Goal: Task Accomplishment & Management: Use online tool/utility

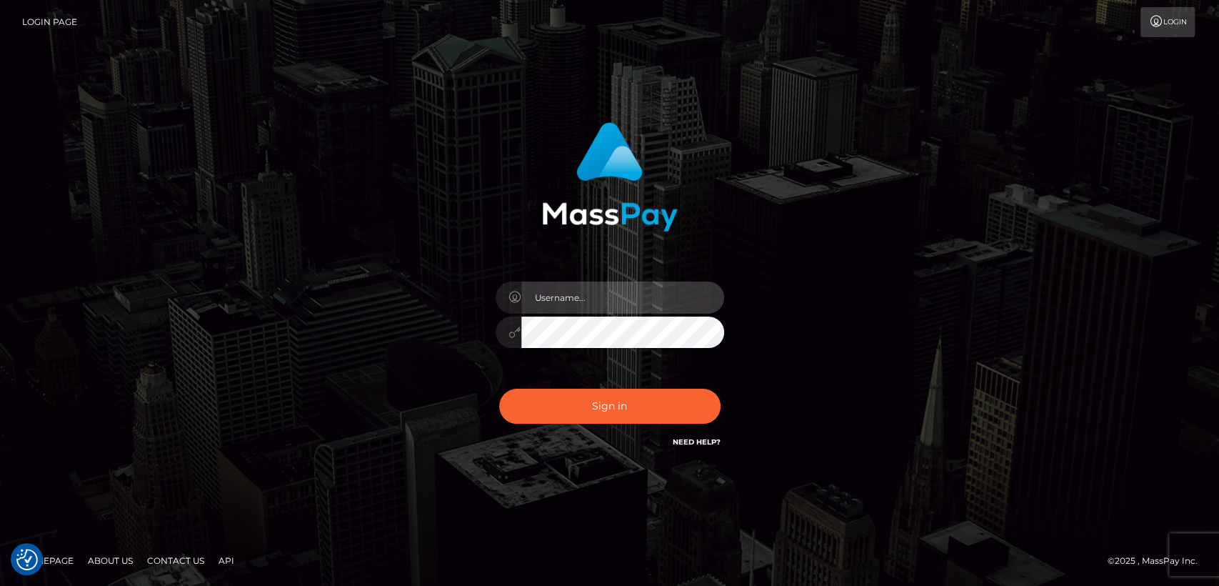
type input "nt.es"
click at [583, 424] on div "Sign in Need Help?" at bounding box center [610, 412] width 250 height 64
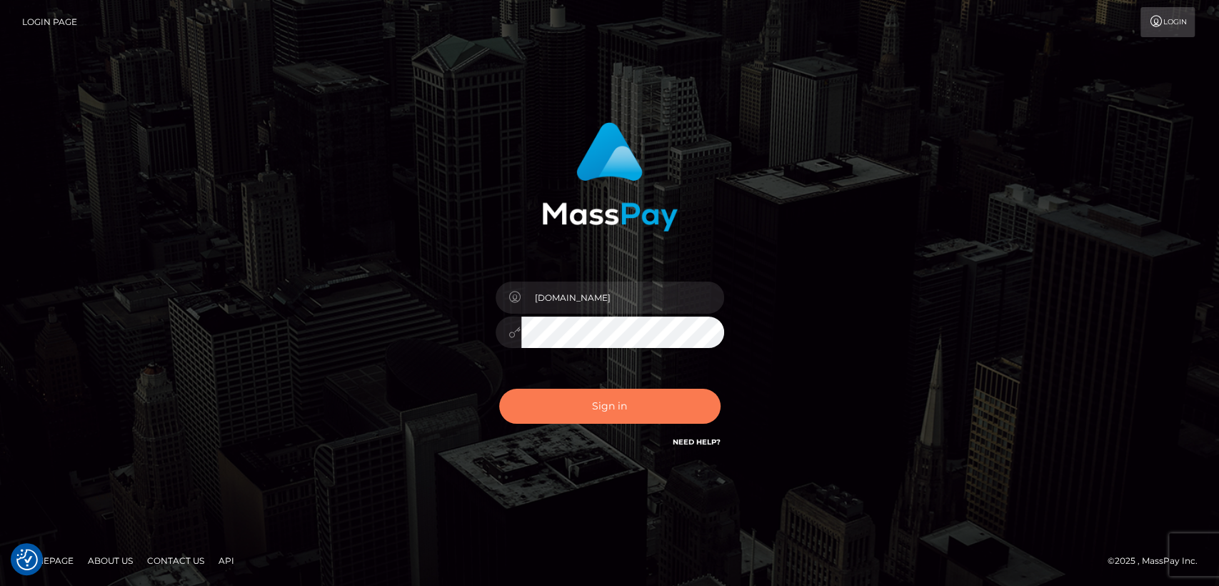
click at [583, 410] on button "Sign in" at bounding box center [609, 406] width 221 height 35
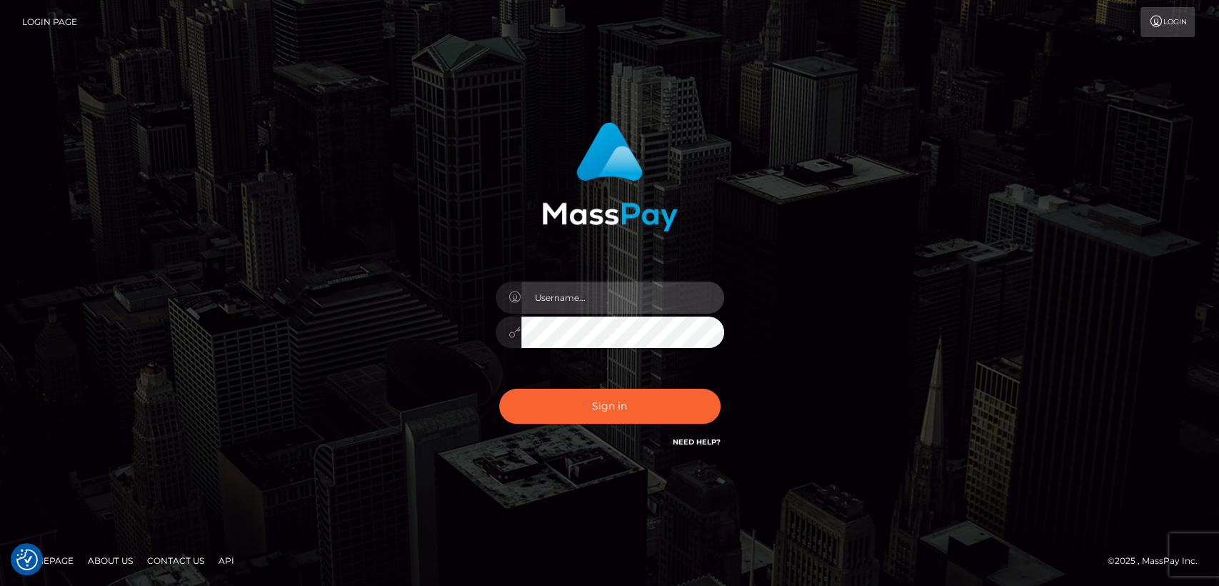
type input "[DOMAIN_NAME]"
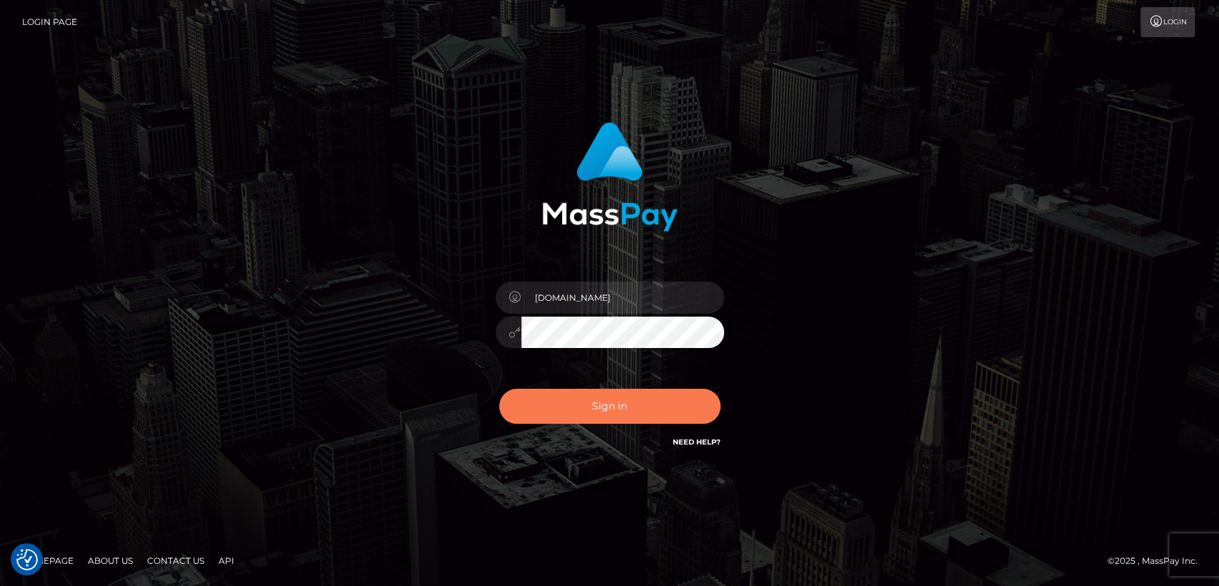
click at [583, 410] on button "Sign in" at bounding box center [609, 406] width 221 height 35
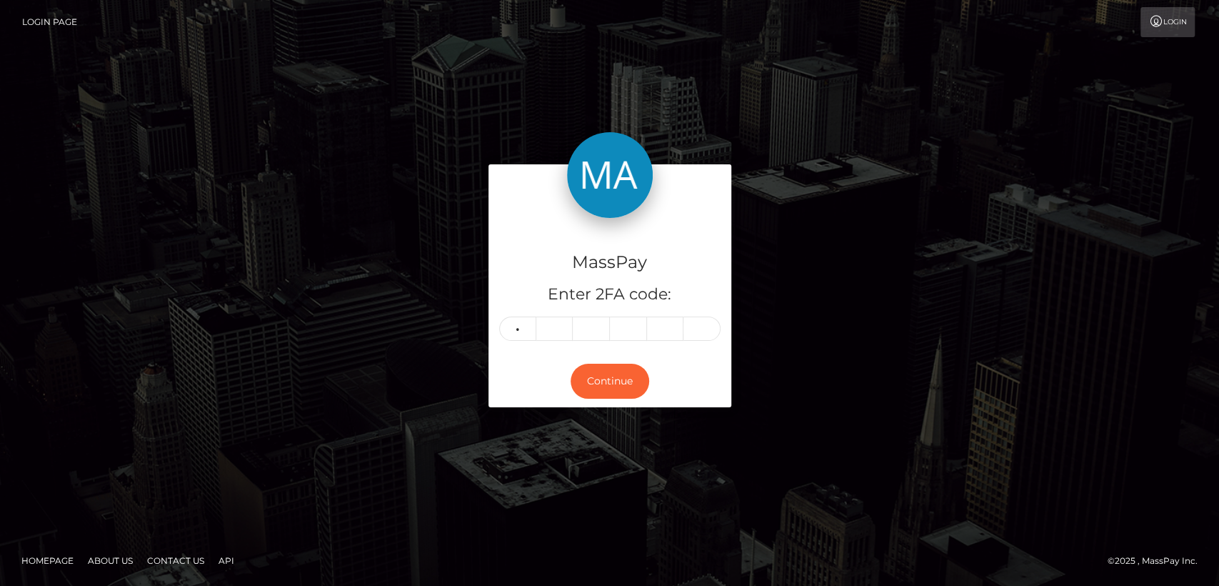
type input "5"
type input "8"
type input "1"
type input "3"
type input "2"
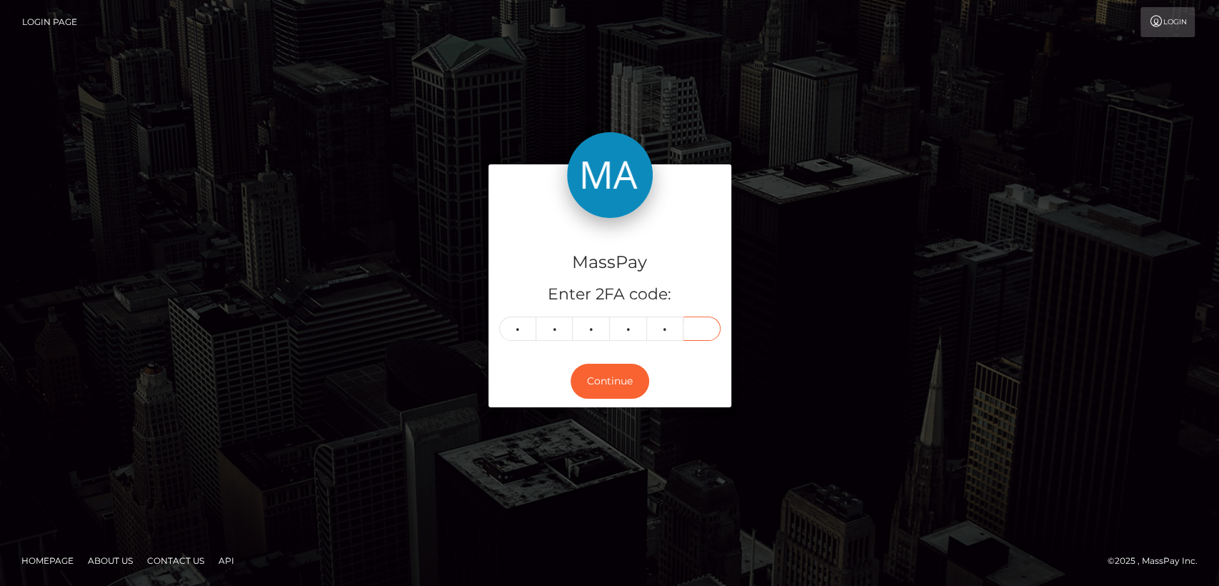
type input "0"
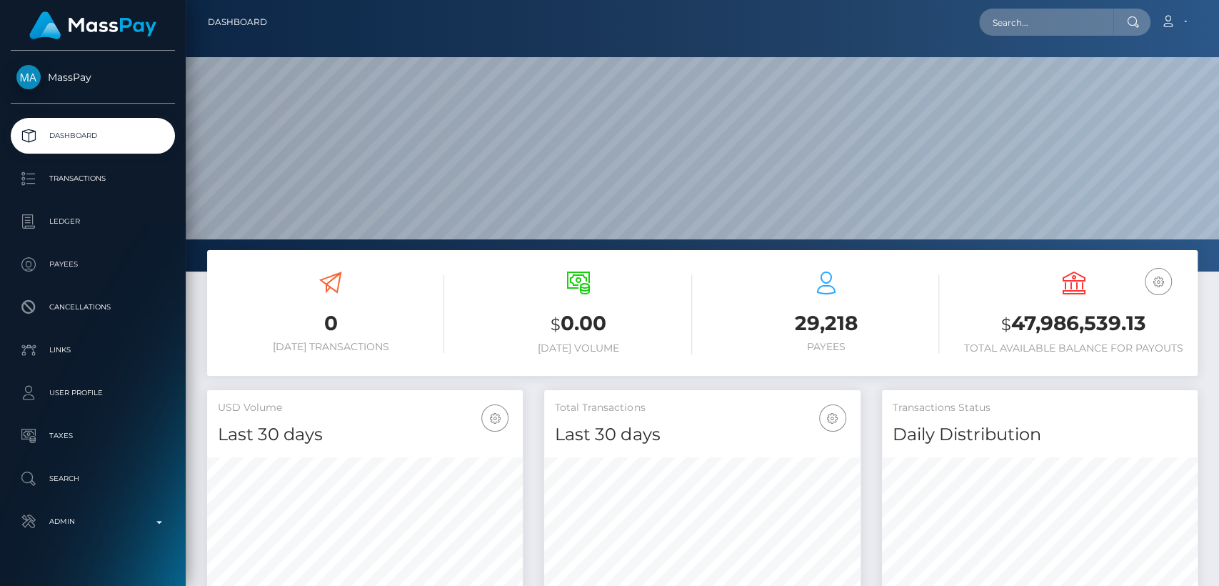
scroll to position [252, 316]
click at [992, 19] on input "text" at bounding box center [1046, 22] width 134 height 27
paste input "alexandrapupa2002@yahoo.com"
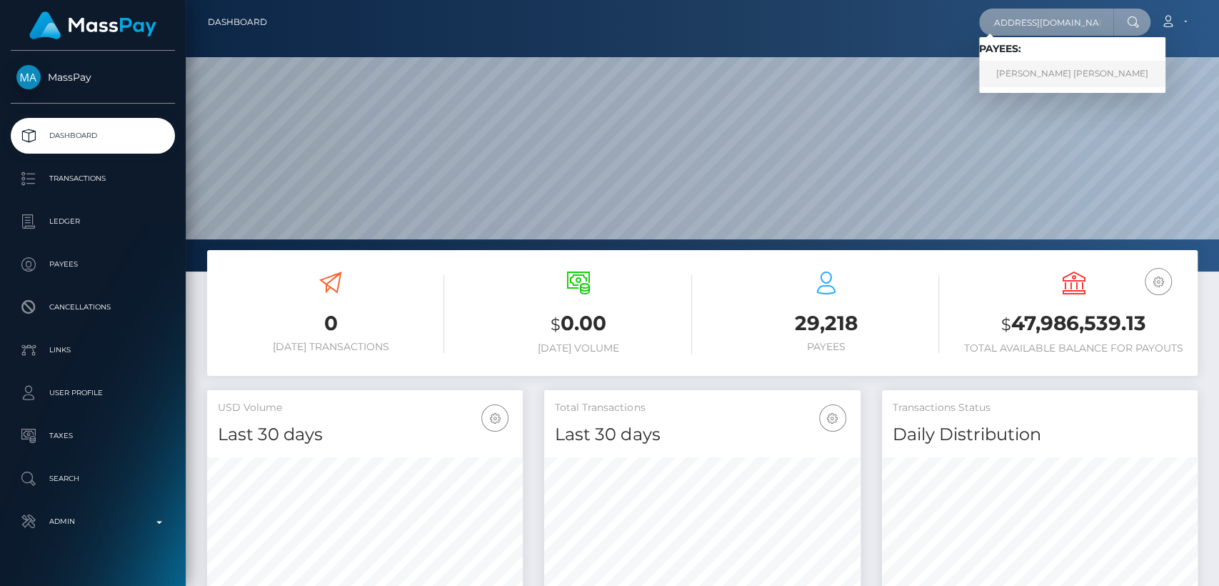
type input "alexandrapupa2002@yahoo.com"
click at [1017, 75] on link "Dan Melissa" at bounding box center [1072, 74] width 186 height 26
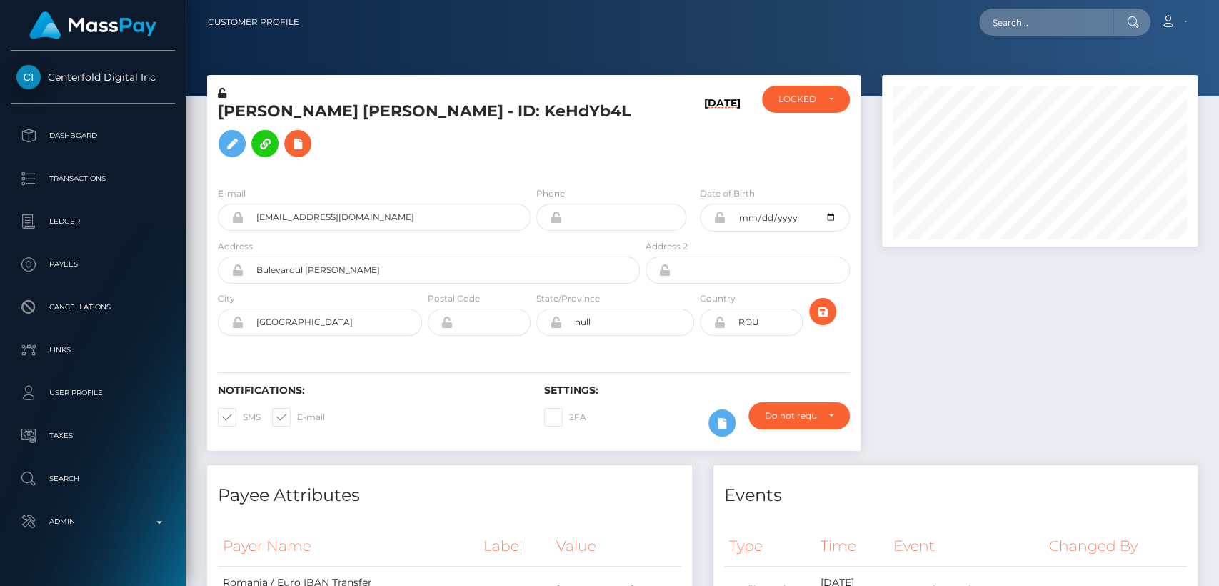
click at [236, 120] on h5 "Dan Melissa - ID: KeHdYb4L" at bounding box center [425, 133] width 414 height 64
copy h5 "Dan"
click at [454, 350] on div "Notifications: SMS E-mail Settings: 2FA" at bounding box center [533, 400] width 653 height 101
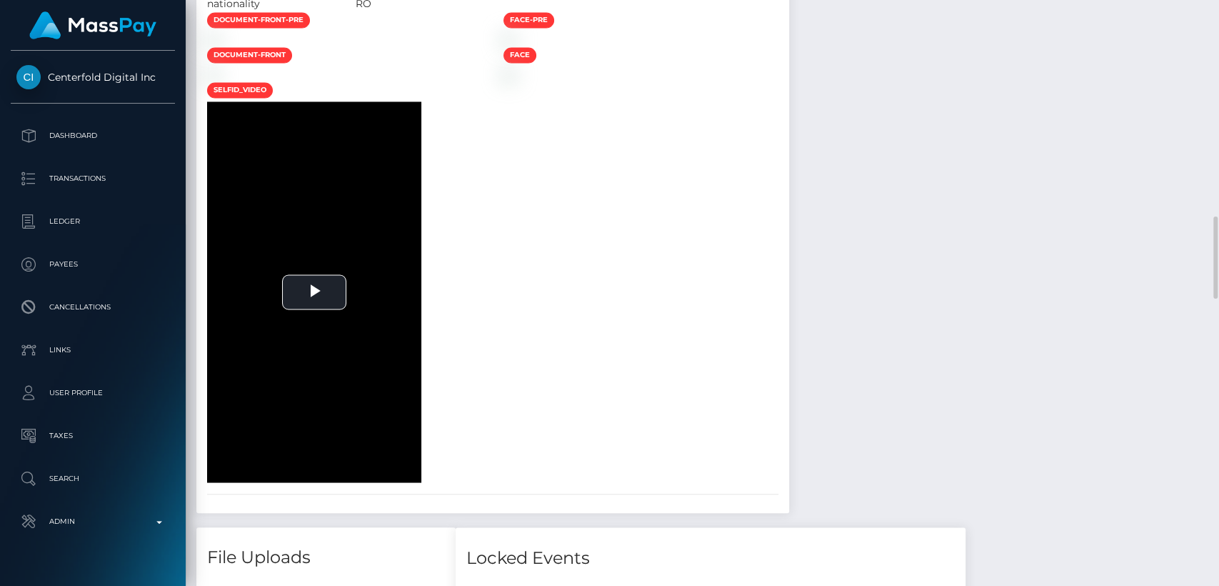
scroll to position [1518, 0]
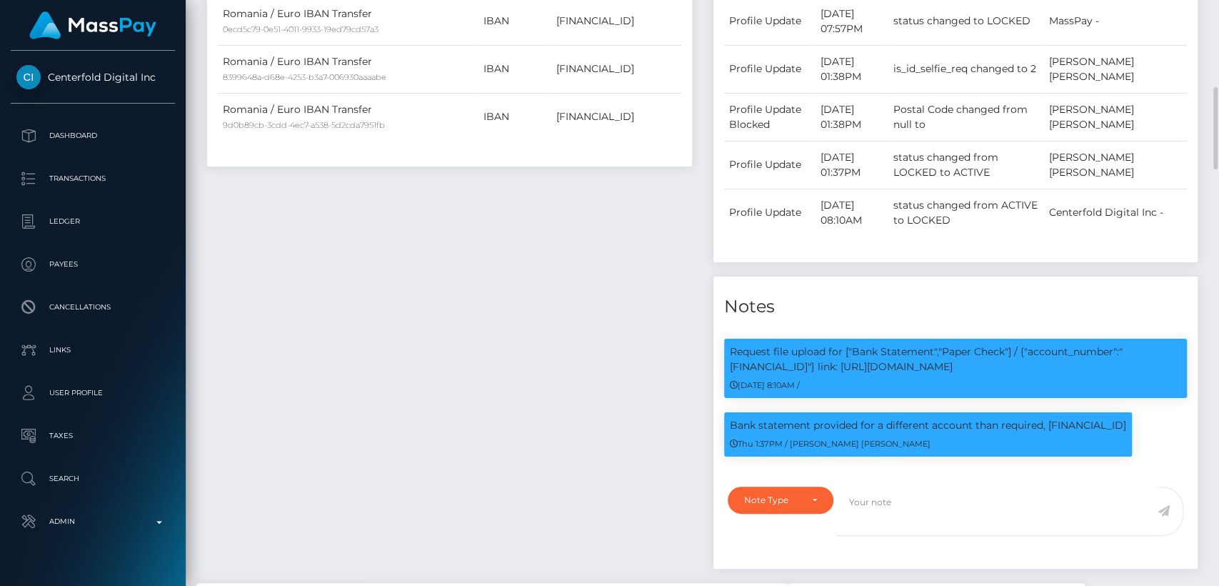
scroll to position [171, 316]
click at [921, 346] on p "Request file upload for ["Bank Statement","Paper Check"] / {"account_number":"R…" at bounding box center [956, 359] width 452 height 30
copy p "RO36ROIN4021RE4YU4SQ6GL3"
click at [928, 463] on div "Request file upload for ["Bank Statement","Paper Check"] / {"account_number":"R…" at bounding box center [955, 403] width 485 height 150
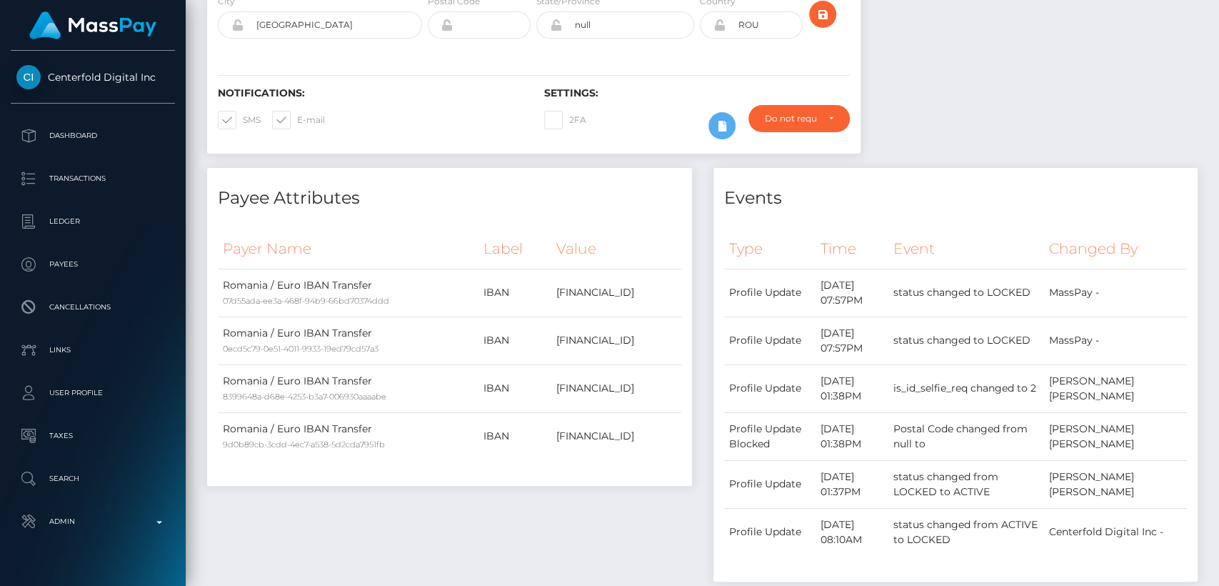
scroll to position [0, 0]
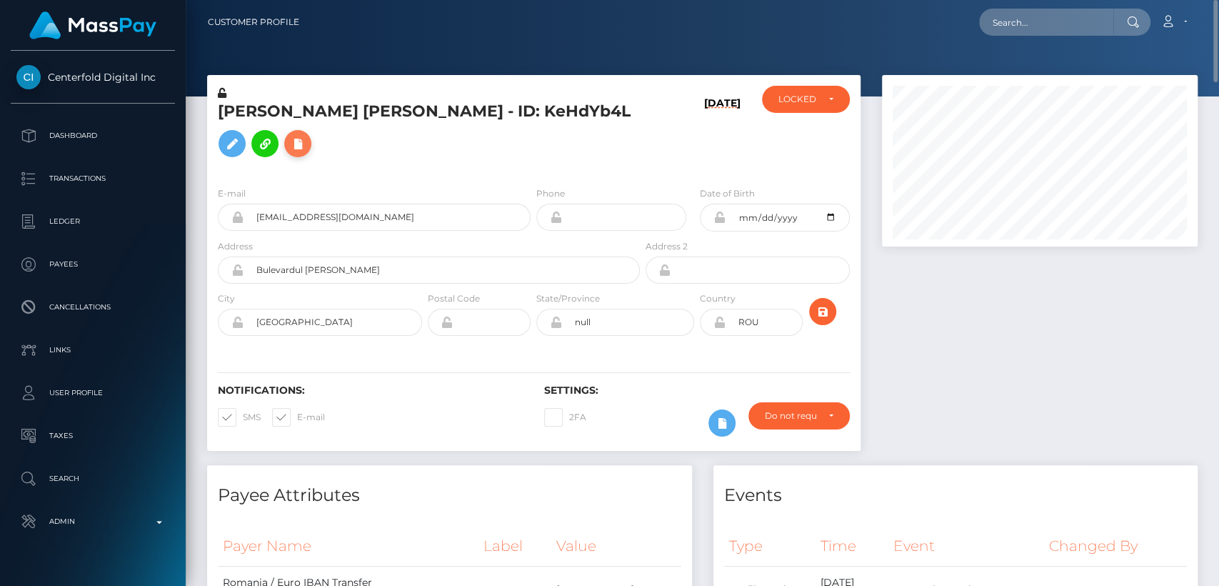
click at [311, 132] on button at bounding box center [297, 143] width 27 height 27
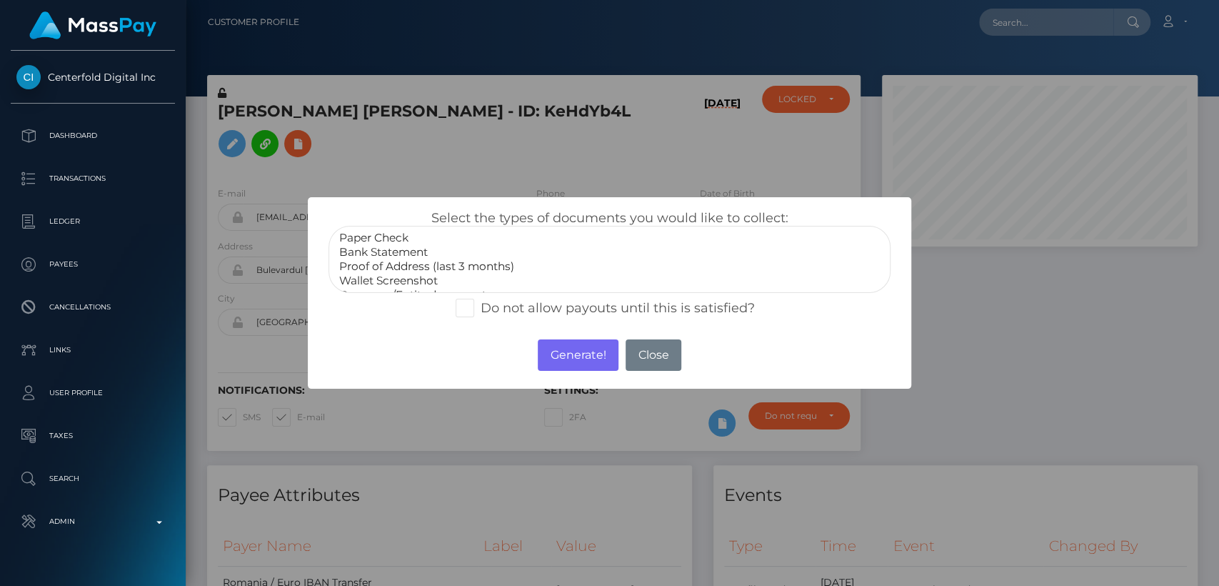
select select "Bank Statement"
click at [412, 255] on option "Bank Statement" at bounding box center [609, 252] width 543 height 14
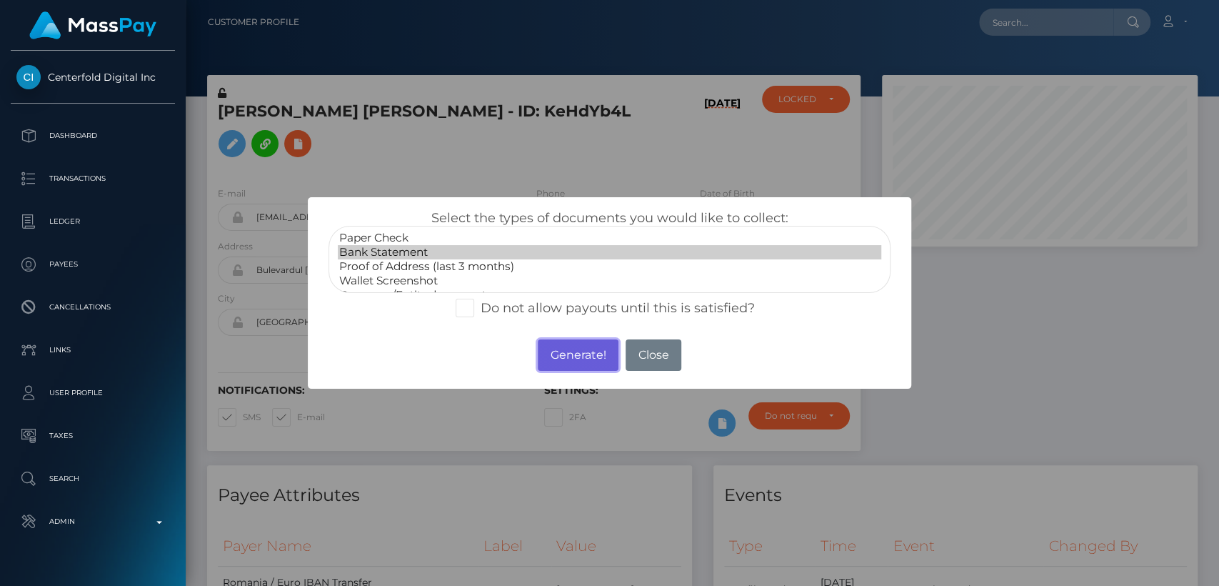
click at [561, 358] on button "Generate!" at bounding box center [578, 354] width 81 height 31
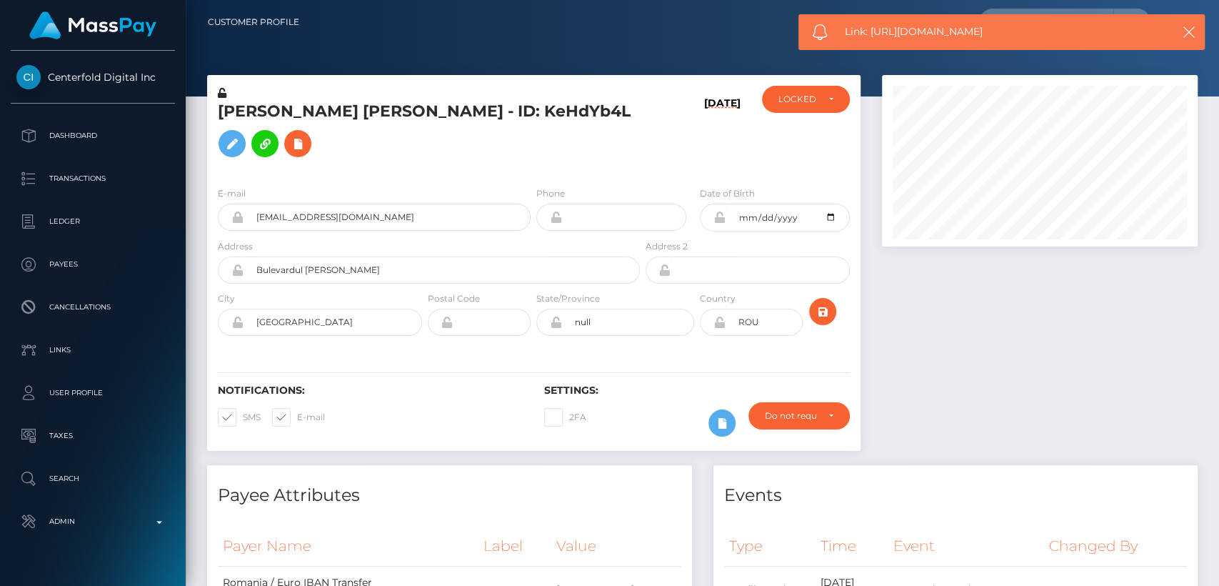
click at [944, 34] on span "Link: https://l.maspay.io/flCnO" at bounding box center [999, 31] width 308 height 15
copy span "Link: https://l.maspay.io/flCnO"
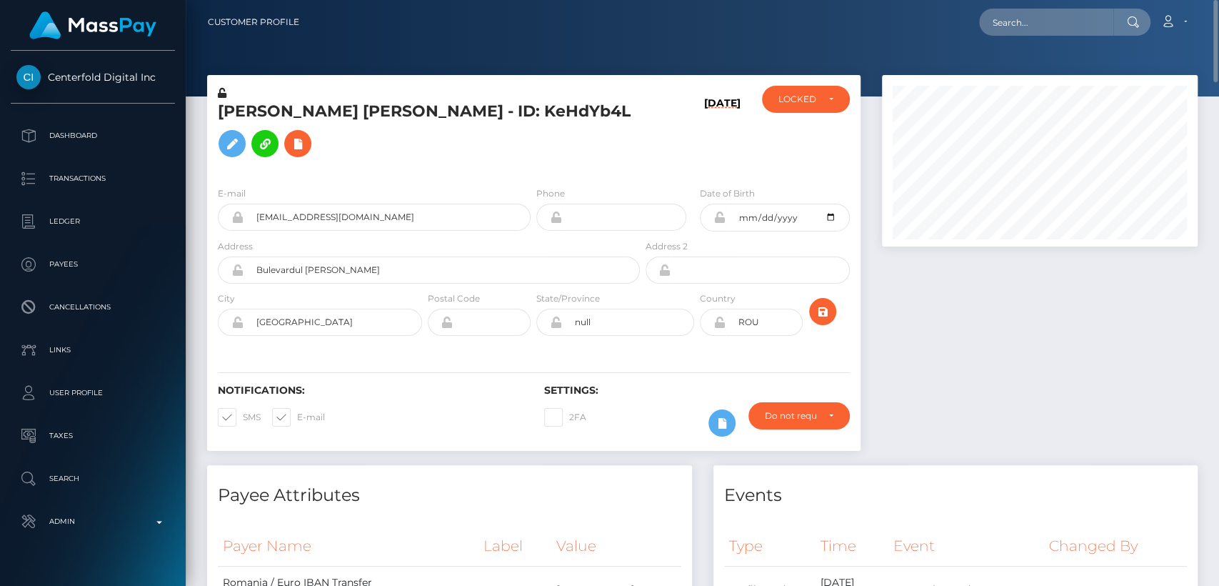
click at [510, 438] on div "Dan Melissa - ID: KeHdYb4L 10/08/25 CLOSED LOCKED LOCKED" at bounding box center [533, 270] width 675 height 390
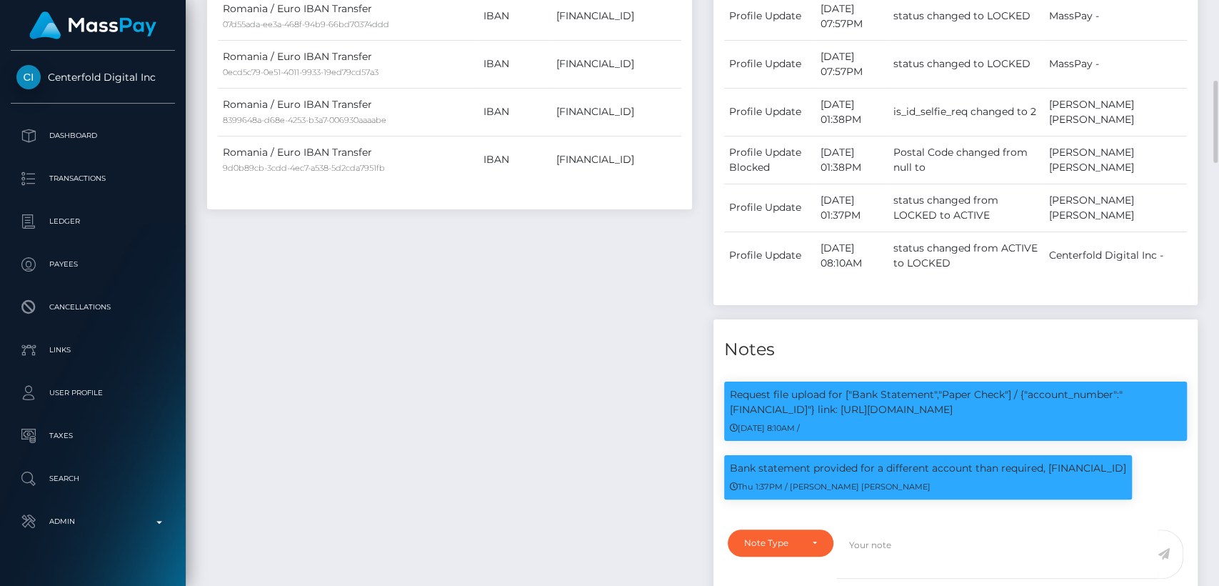
scroll to position [171, 316]
click at [810, 461] on p "Bank statement provided for a different account than required, RO94BREL00068010…" at bounding box center [928, 468] width 396 height 15
click at [803, 461] on p "Bank statement provided for a different account than required, RO94BREL00068010…" at bounding box center [928, 468] width 396 height 15
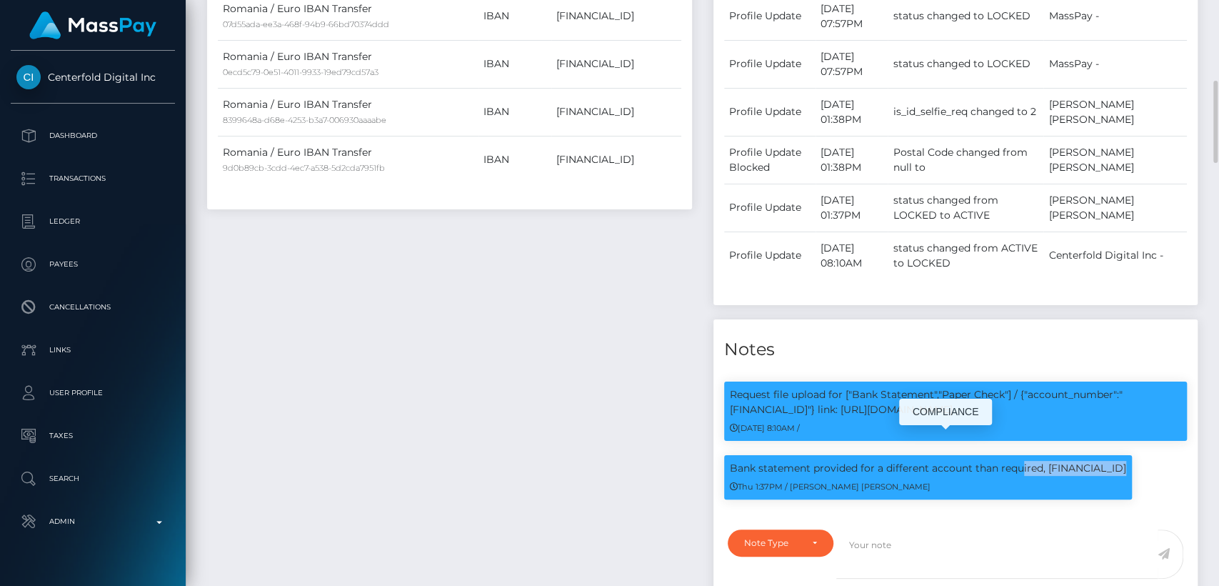
click at [803, 461] on p "Bank statement provided for a different account than required, RO94BREL00068010…" at bounding box center [928, 468] width 396 height 15
click at [548, 395] on div "Payee Attributes Payer Name Label Value Romania / Euro IBAN Transfer 07d55ada-e…" at bounding box center [449, 258] width 506 height 734
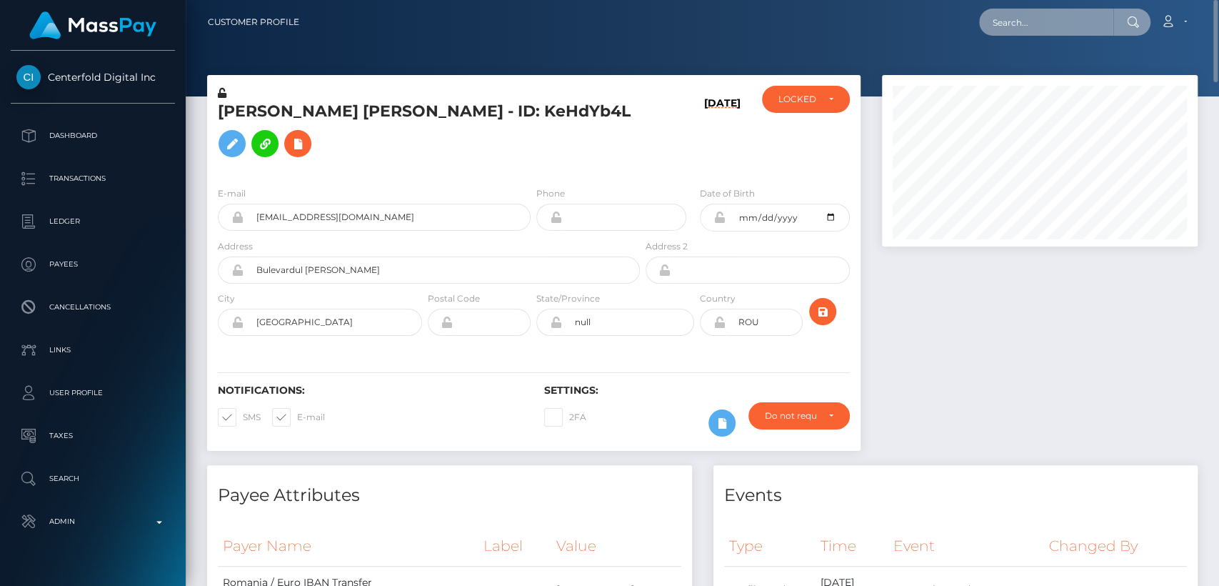
click at [1017, 11] on input "text" at bounding box center [1046, 22] width 134 height 27
paste input "709406258@qq.com"
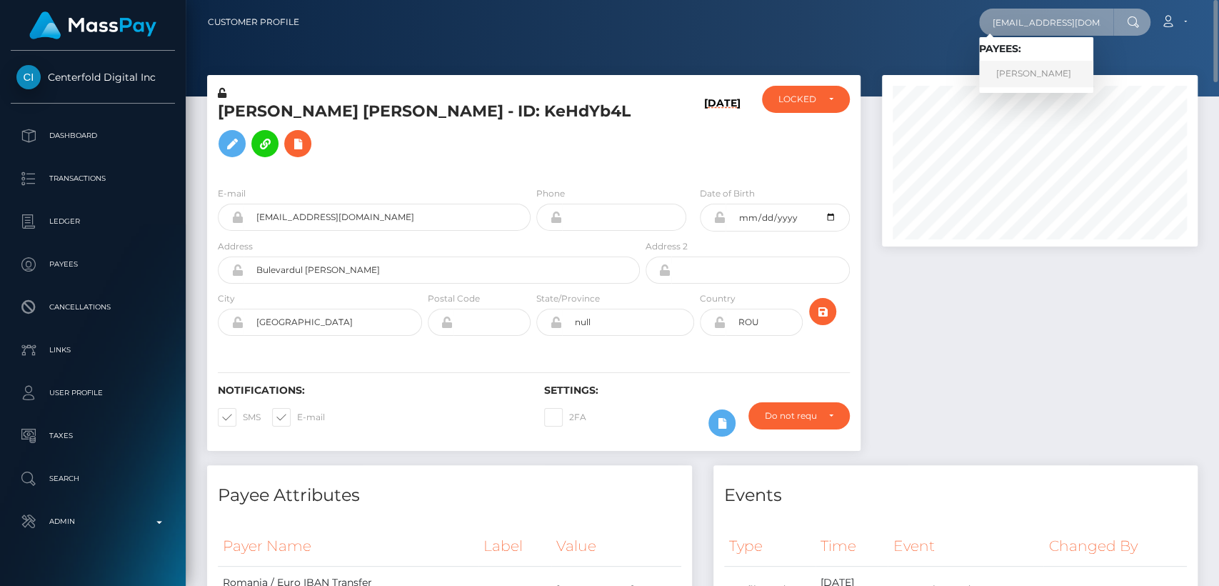
type input "709406258@qq.com"
click at [1023, 71] on link "洪军 周" at bounding box center [1036, 74] width 114 height 26
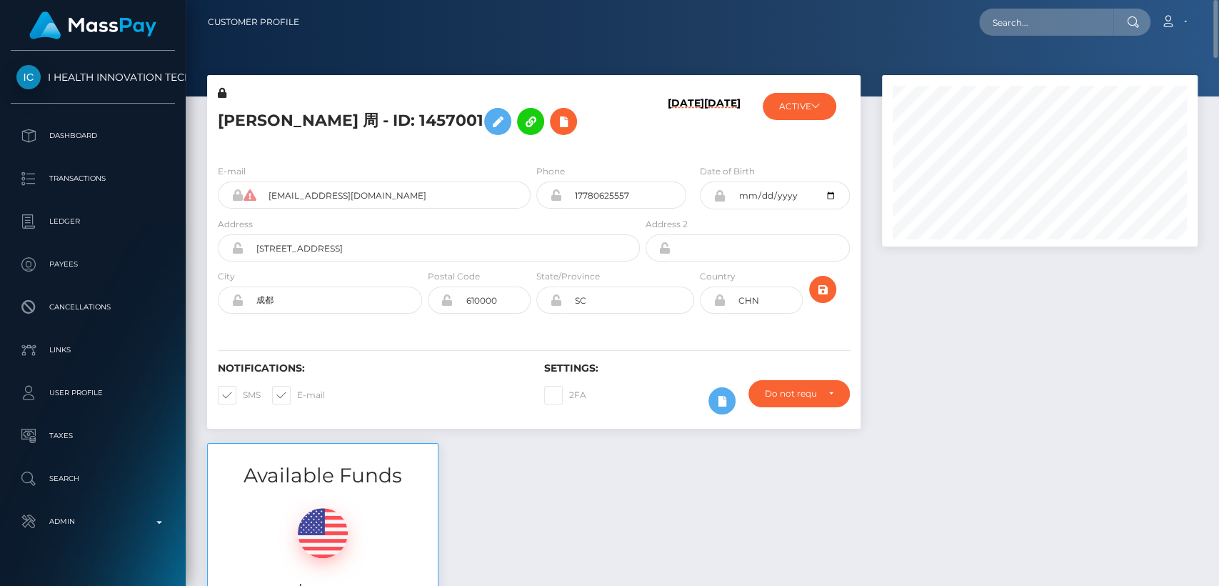
click at [234, 126] on h5 "洪军 周 - ID: 1457001" at bounding box center [425, 121] width 414 height 41
click at [283, 82] on div "洪军 周 - ID: 1457001 03/14/25 11/26/22 MassPay - ACTIVE ACTIVE" at bounding box center [533, 114] width 653 height 78
click at [1065, 4] on nav "Customer Profile Loading... Loading... Account" at bounding box center [702, 22] width 1033 height 44
click at [1061, 21] on input "text" at bounding box center [1046, 22] width 134 height 27
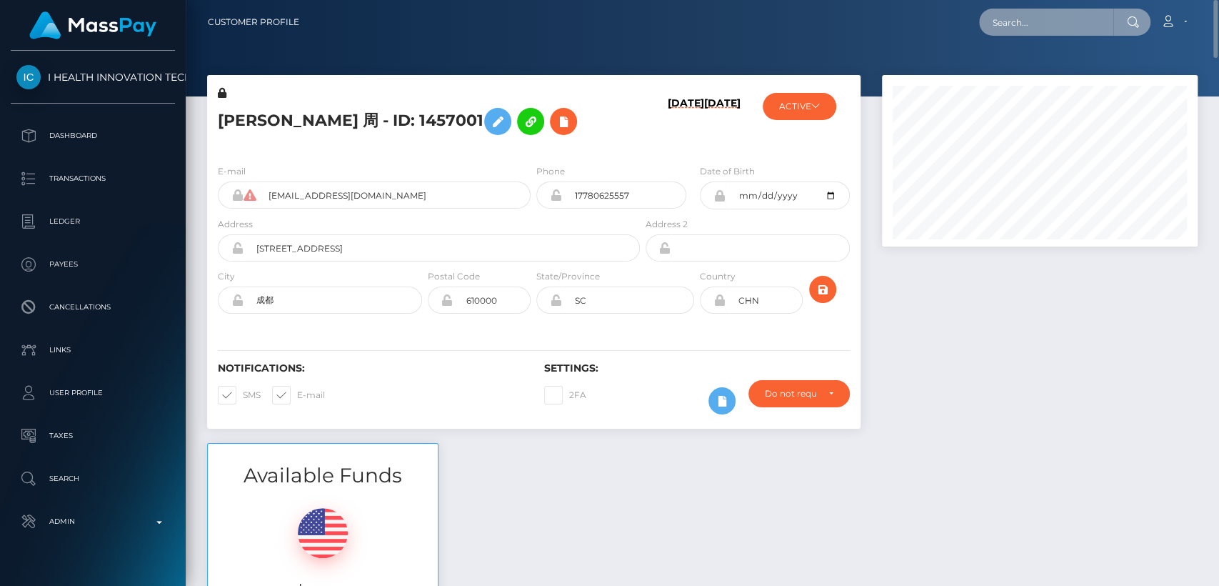
paste input "[EMAIL_ADDRESS][DOMAIN_NAME]"
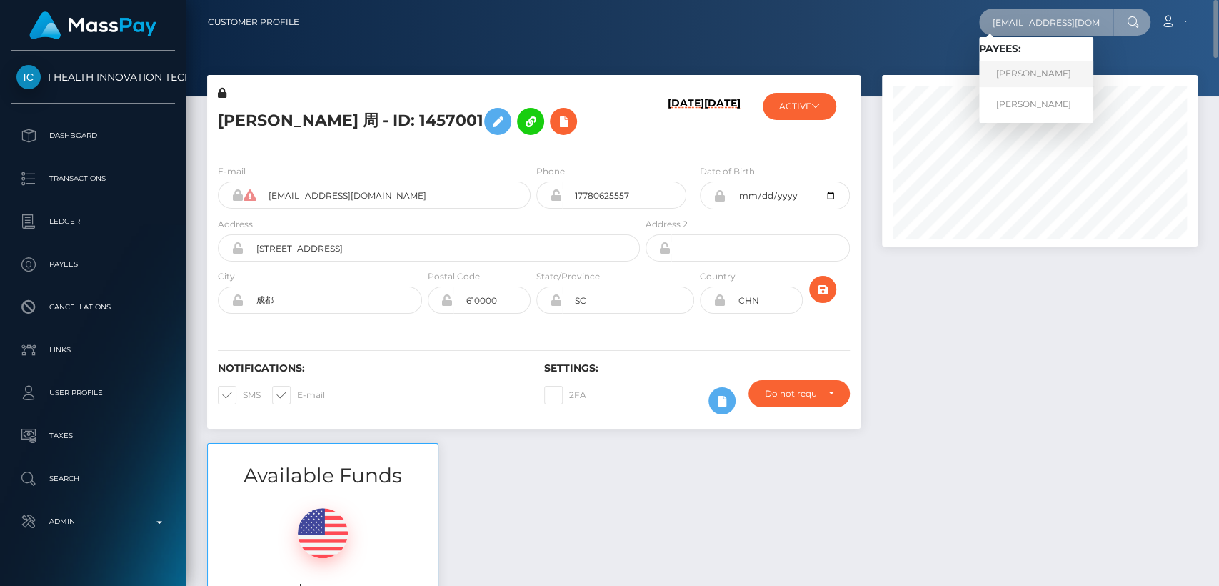
type input "[EMAIL_ADDRESS][DOMAIN_NAME]"
click at [1048, 69] on link "STACY SORAYA CHEDDANI" at bounding box center [1036, 74] width 114 height 26
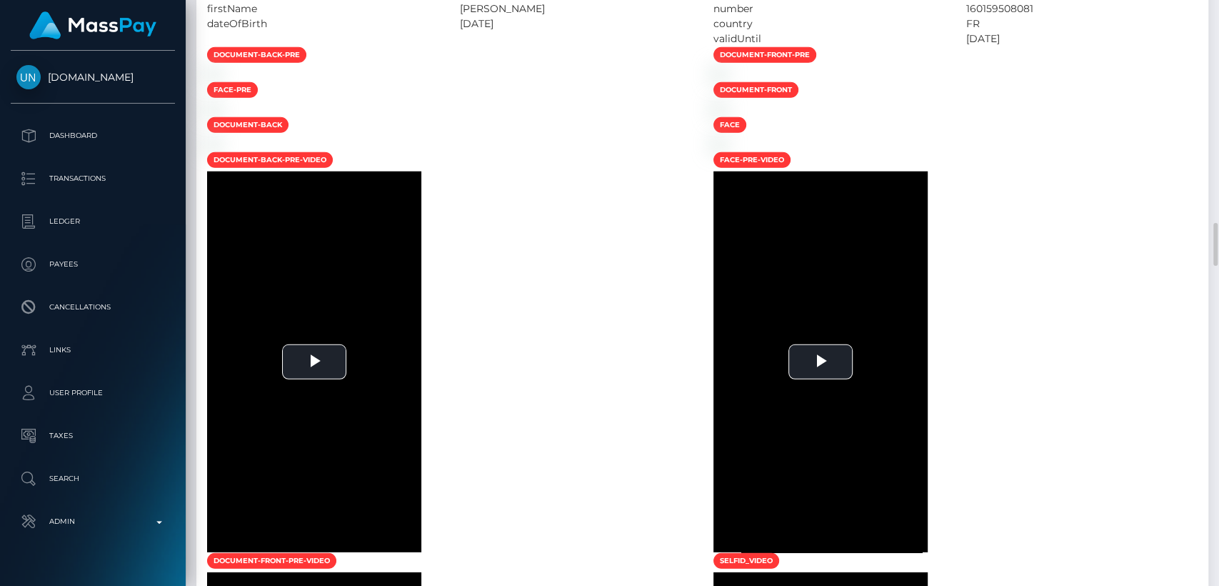
scroll to position [2457, 0]
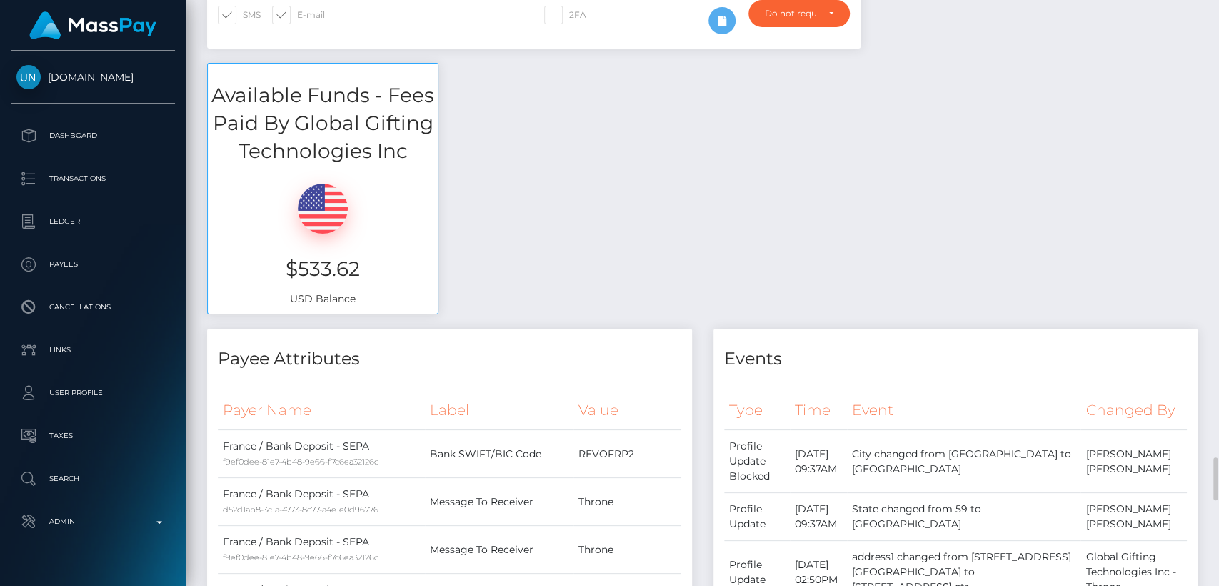
scroll to position [0, 0]
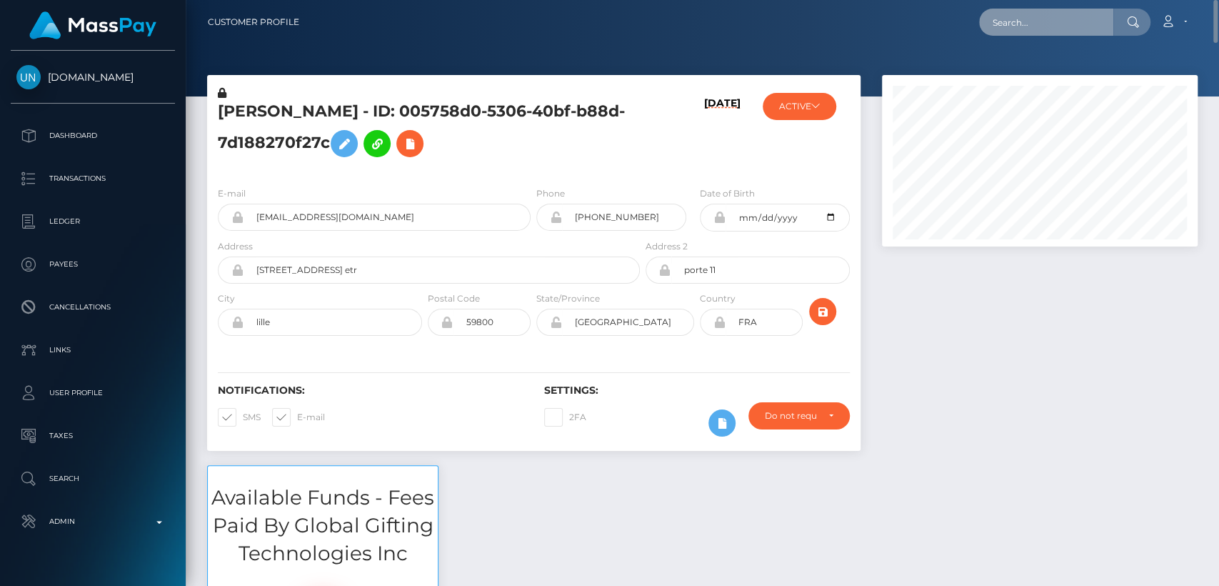
click at [1006, 29] on input "text" at bounding box center [1046, 22] width 134 height 27
paste input "alexandrapupa2002@yahoo.com"
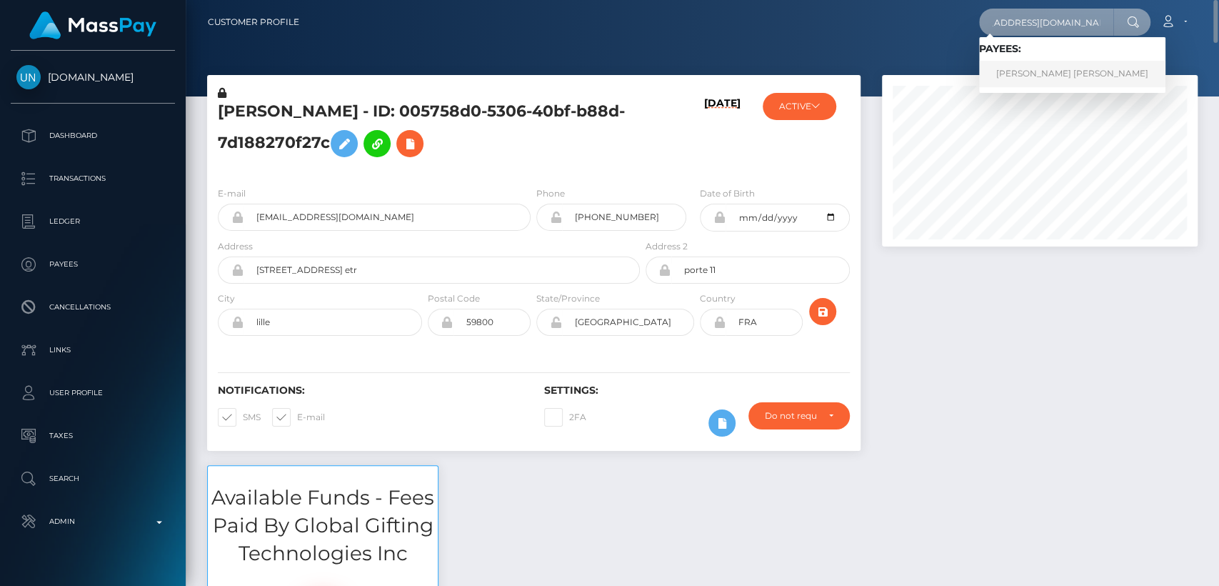
type input "alexandrapupa2002@yahoo.com"
click at [1066, 74] on link "Dan Melissa" at bounding box center [1072, 74] width 186 height 26
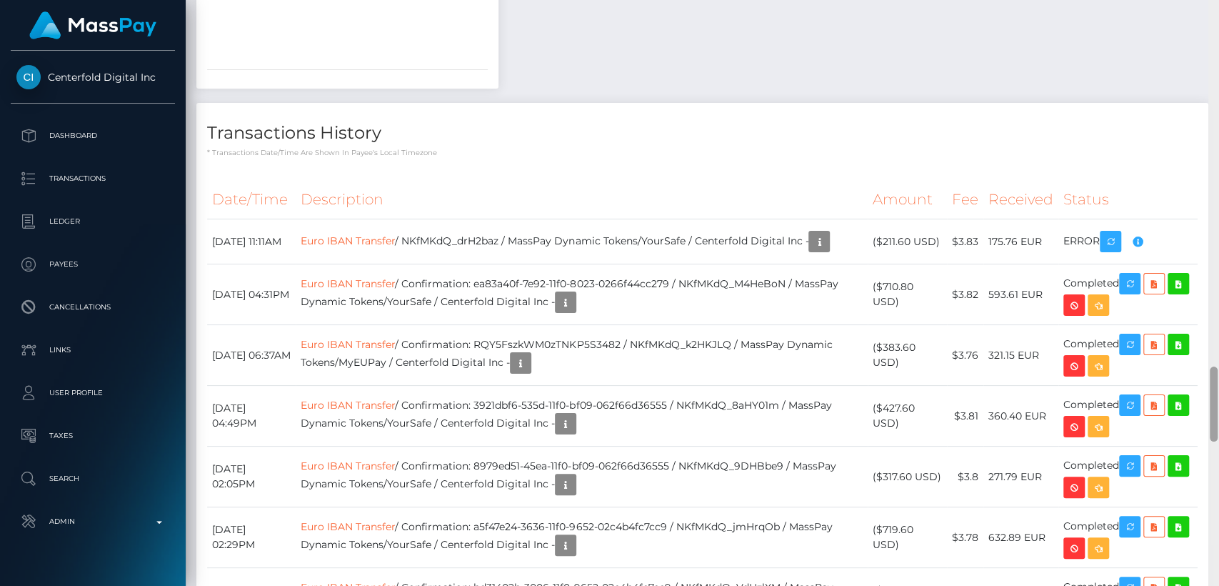
scroll to position [3439, 0]
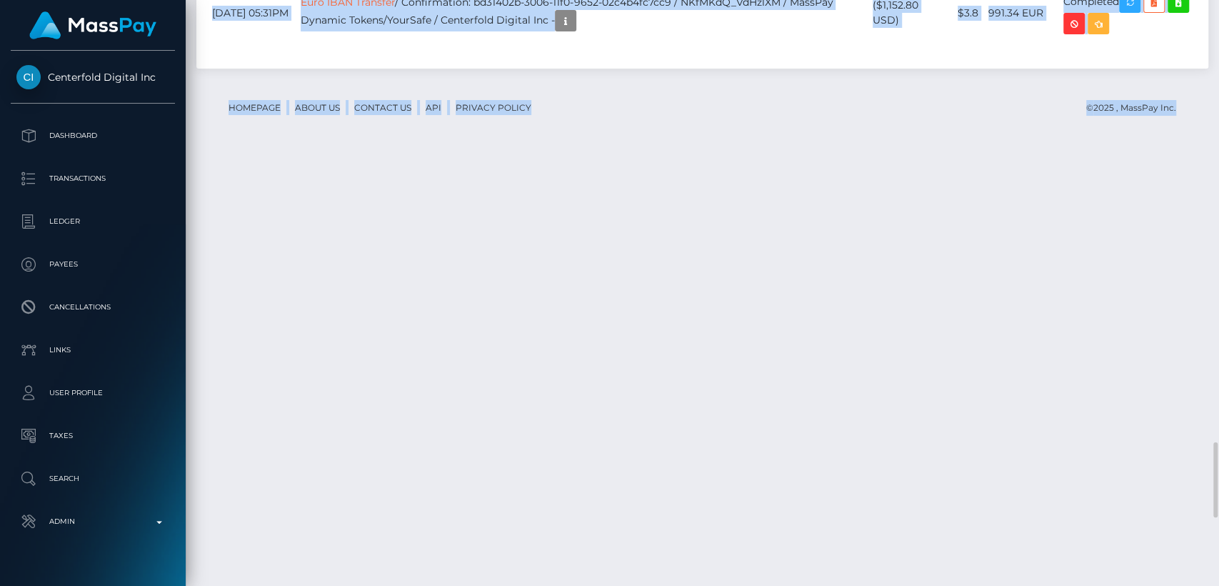
drag, startPoint x: 1218, startPoint y: 397, endPoint x: 1202, endPoint y: 434, distance: 40.3
click at [1202, 434] on div "Customer Profile Loading... Loading..." at bounding box center [702, 293] width 1033 height 586
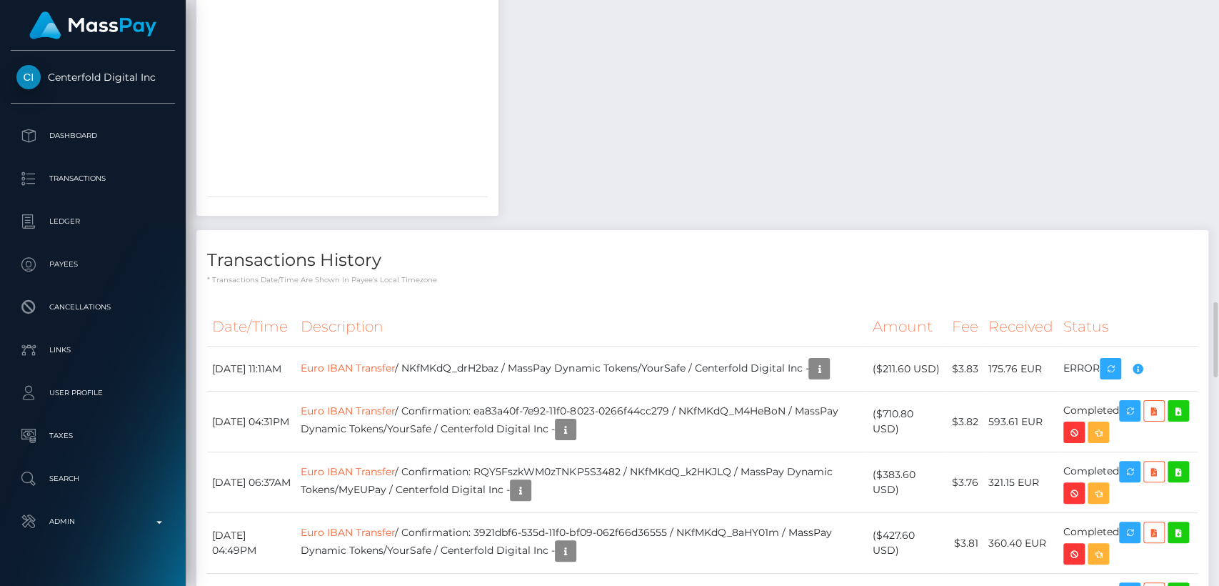
scroll to position [2662, 0]
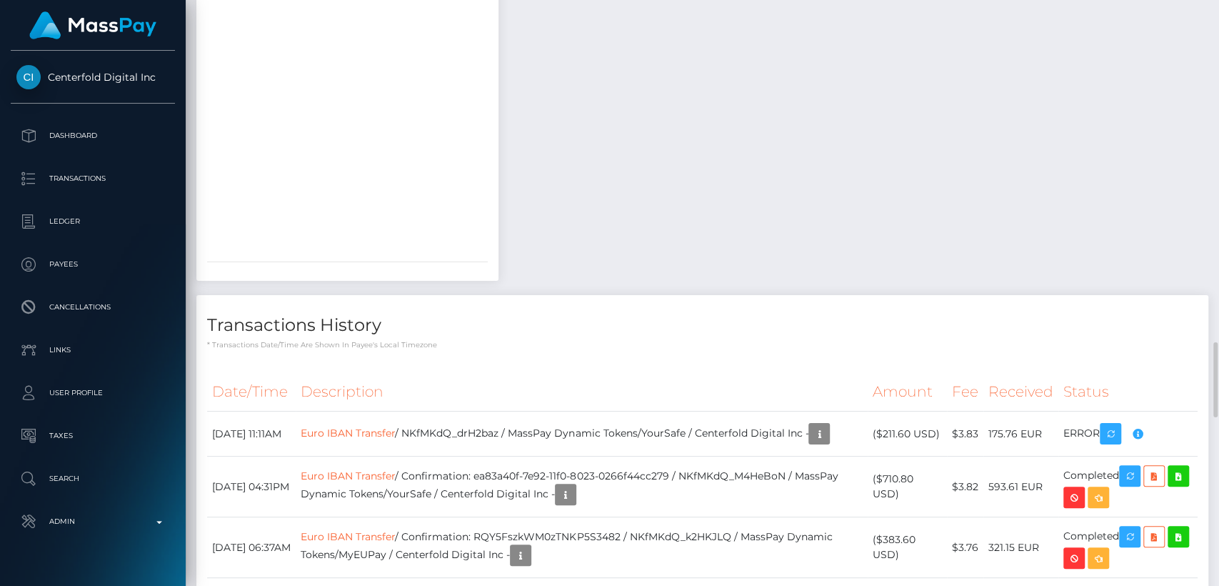
copy div "RO36ROIN4021RE4YU4SQ6GL3"
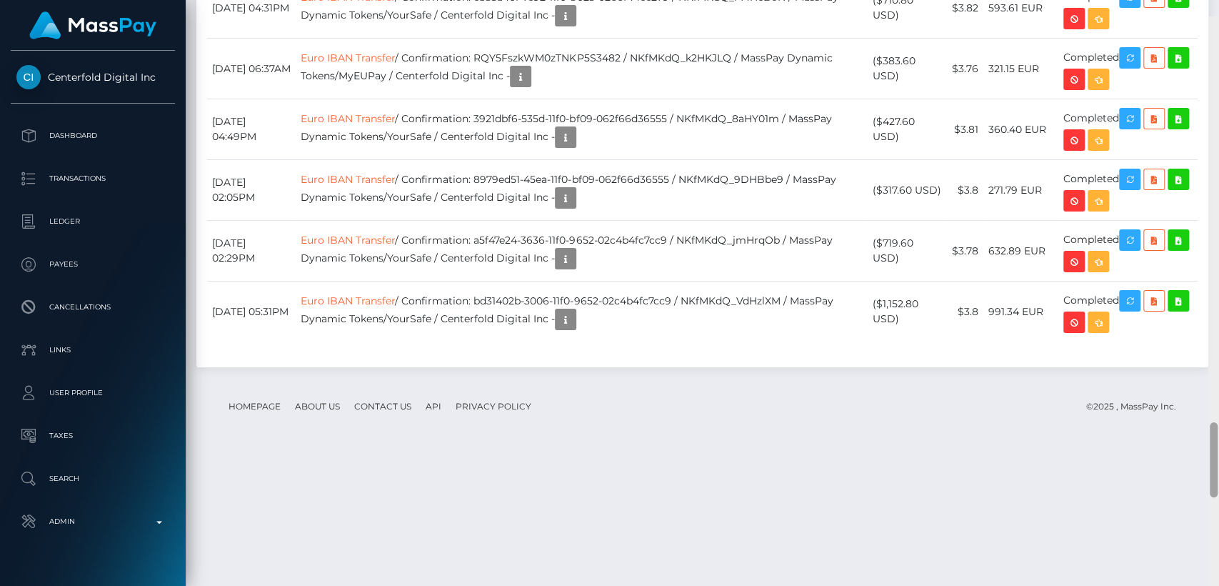
scroll to position [3157, 0]
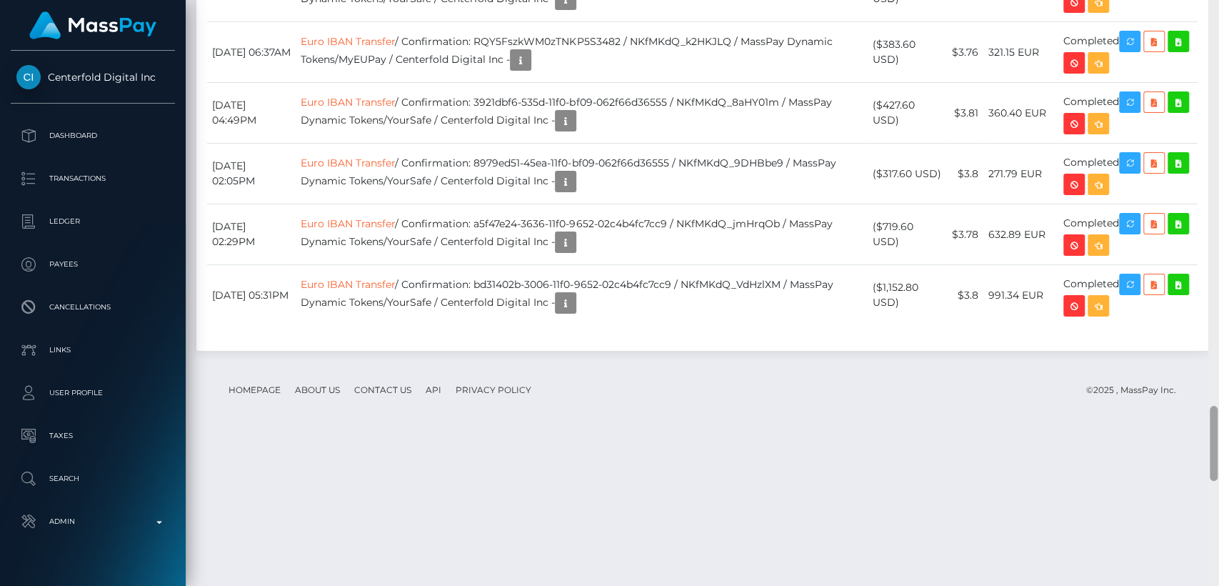
drag, startPoint x: 1211, startPoint y: 388, endPoint x: 1183, endPoint y: 451, distance: 69.7
click at [1183, 451] on div "Customer Profile Loading... Loading..." at bounding box center [702, 293] width 1033 height 586
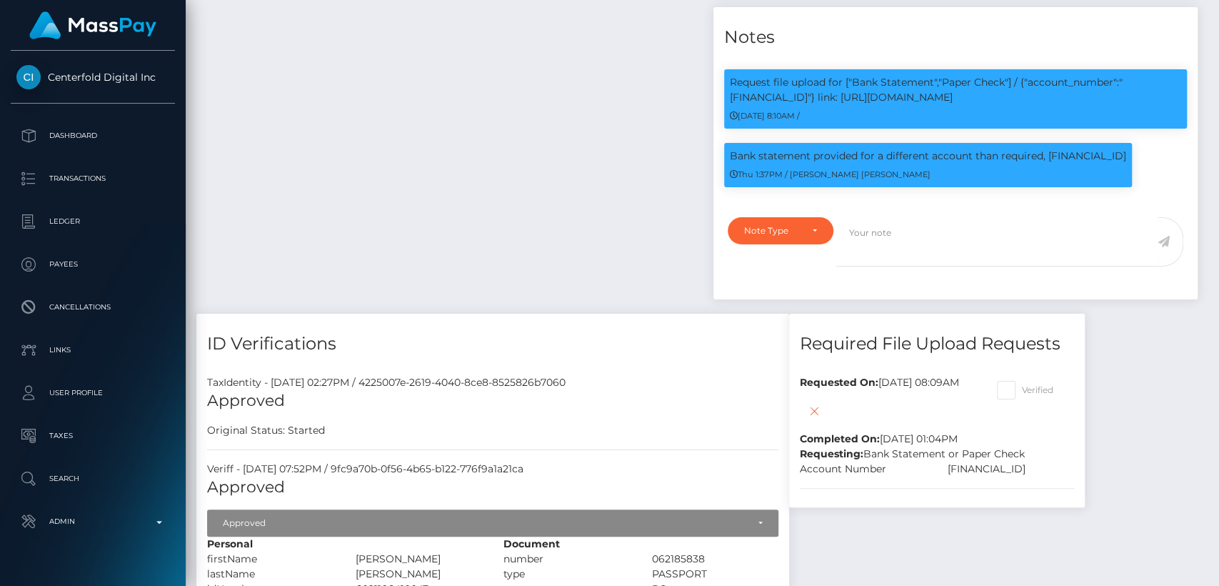
scroll to position [0, 0]
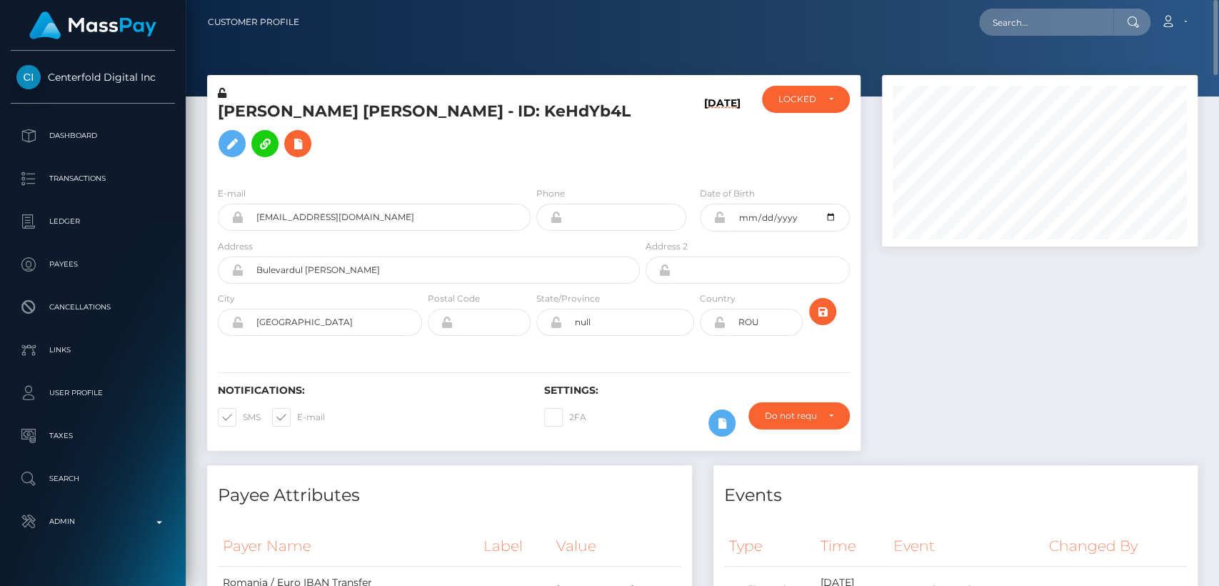
click at [234, 126] on h5 "Dan Melissa - ID: KeHdYb4L" at bounding box center [425, 133] width 414 height 64
copy h5 "Dan"
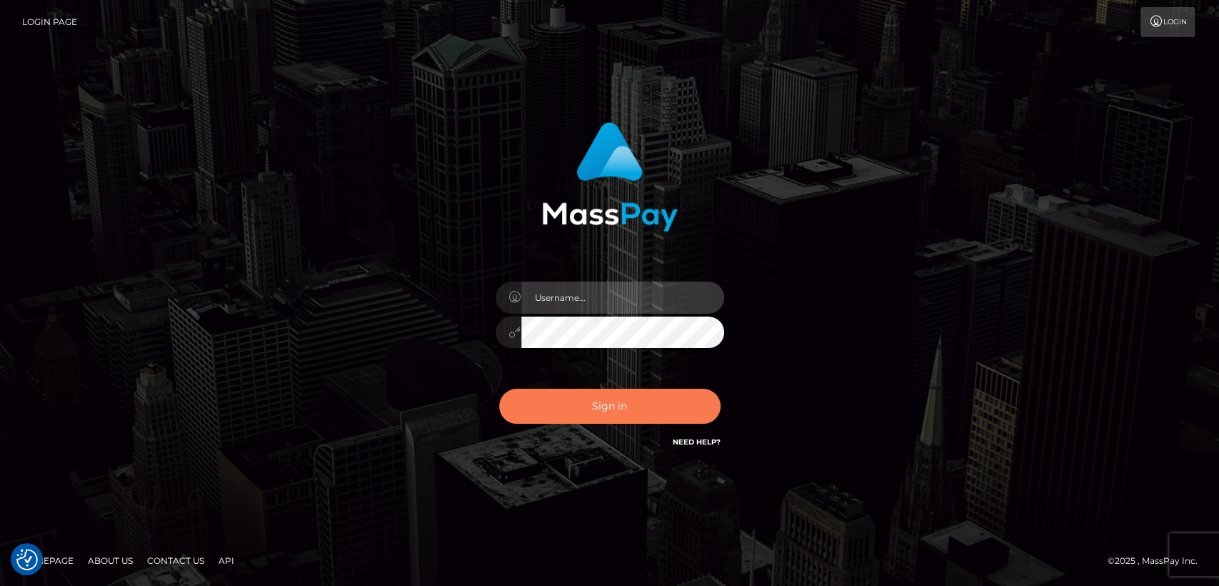
type input "[DOMAIN_NAME]"
click at [576, 407] on button "Sign in" at bounding box center [609, 406] width 221 height 35
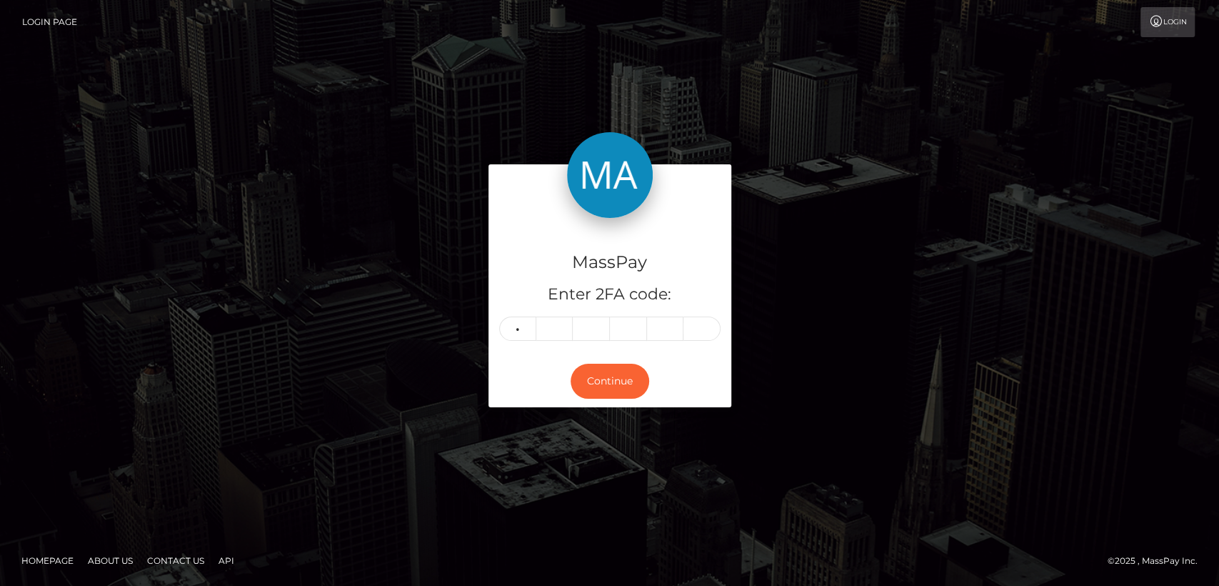
type input "1"
type input "0"
type input "5"
type input "6"
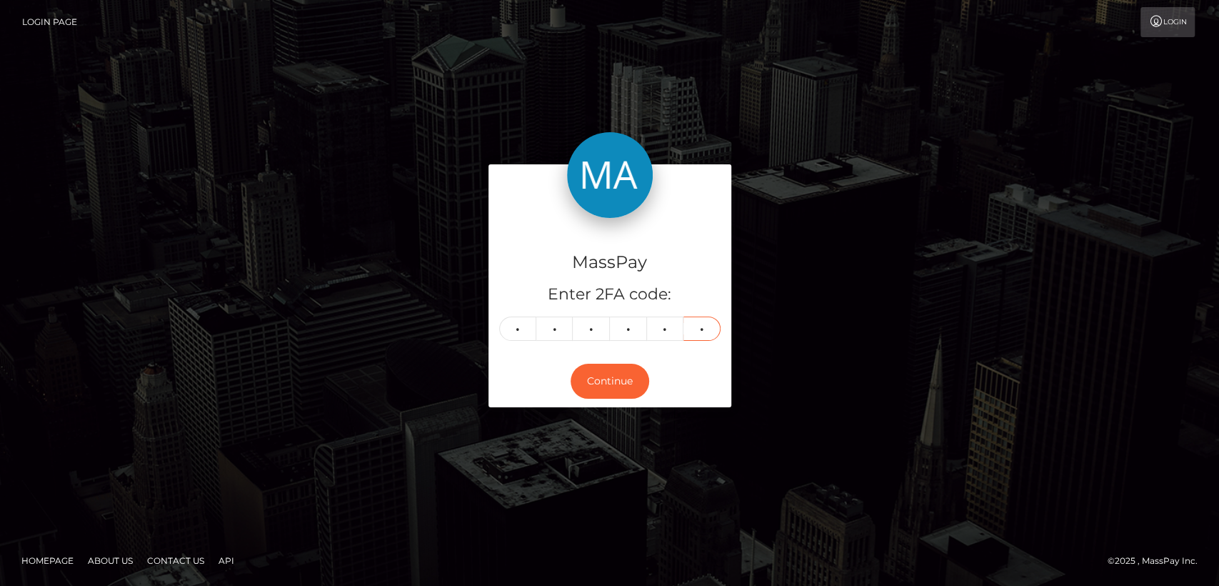
type input "3"
click at [600, 379] on button "Continue" at bounding box center [610, 381] width 79 height 35
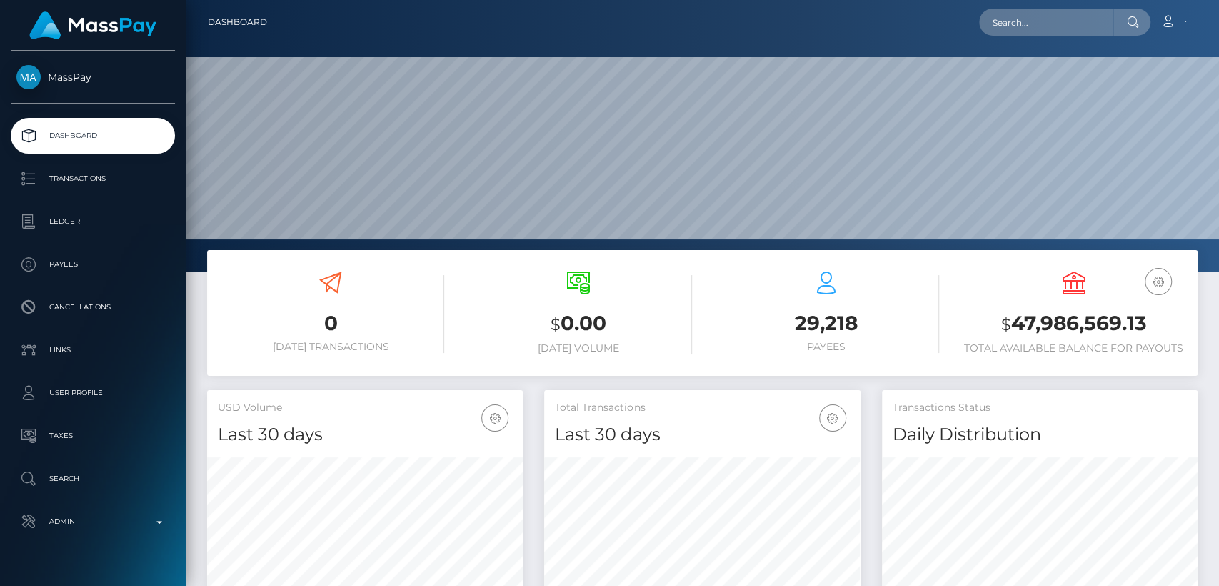
scroll to position [252, 316]
click at [1108, 21] on input "text" at bounding box center [1046, 22] width 134 height 27
paste input "stacych59@icloud.com"
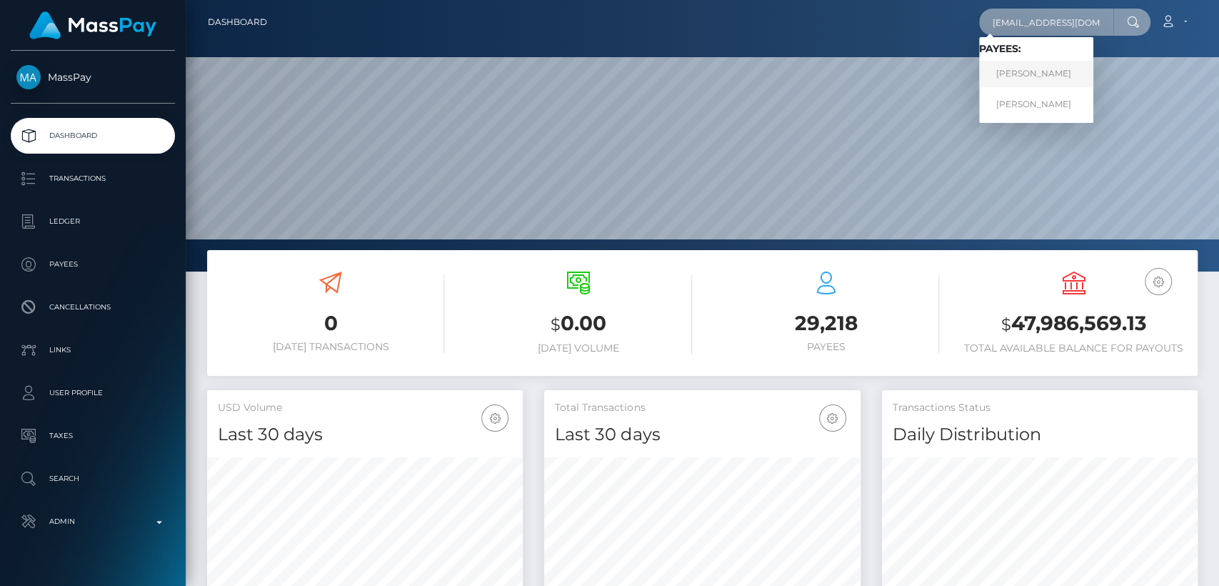
type input "stacych59@icloud.com"
click at [1068, 72] on link "STACY SORAYA CHEDDANI" at bounding box center [1036, 74] width 114 height 26
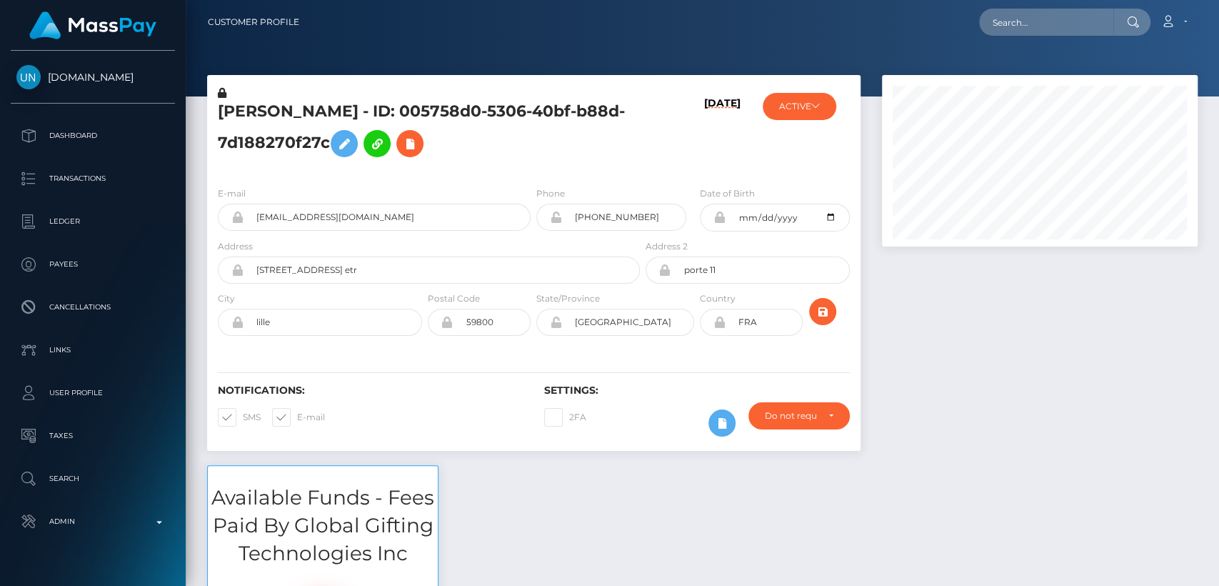
scroll to position [171, 316]
click at [619, 213] on input "[PHONE_NUMBER]" at bounding box center [624, 217] width 124 height 27
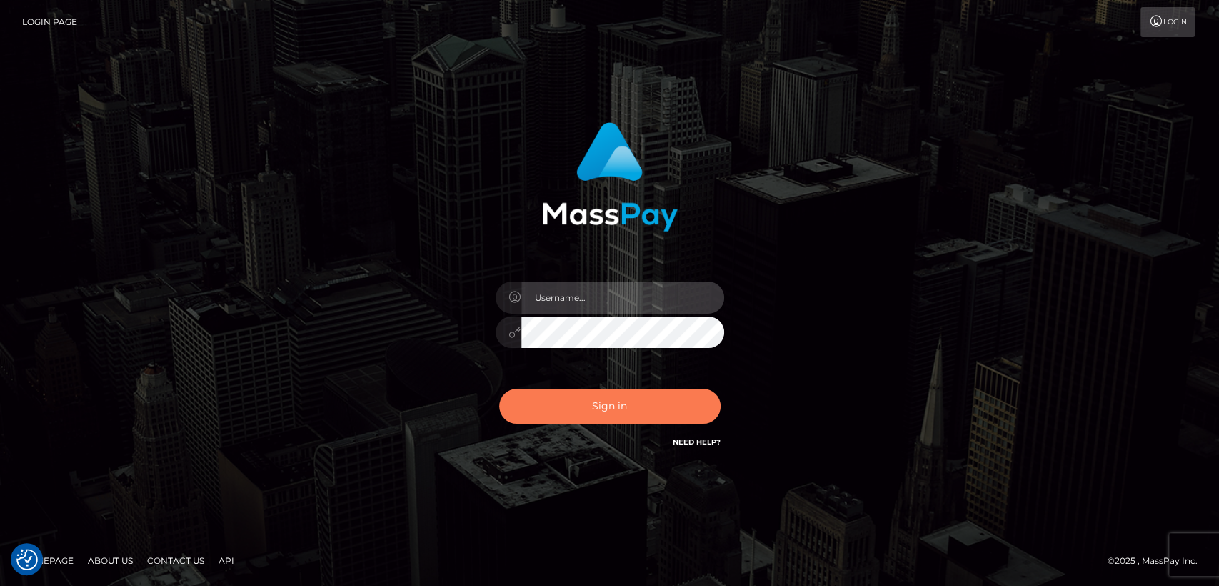
type input "[DOMAIN_NAME]"
click at [547, 395] on button "Sign in" at bounding box center [609, 406] width 221 height 35
type input "[DOMAIN_NAME]"
click at [521, 389] on button "Sign in" at bounding box center [609, 406] width 221 height 35
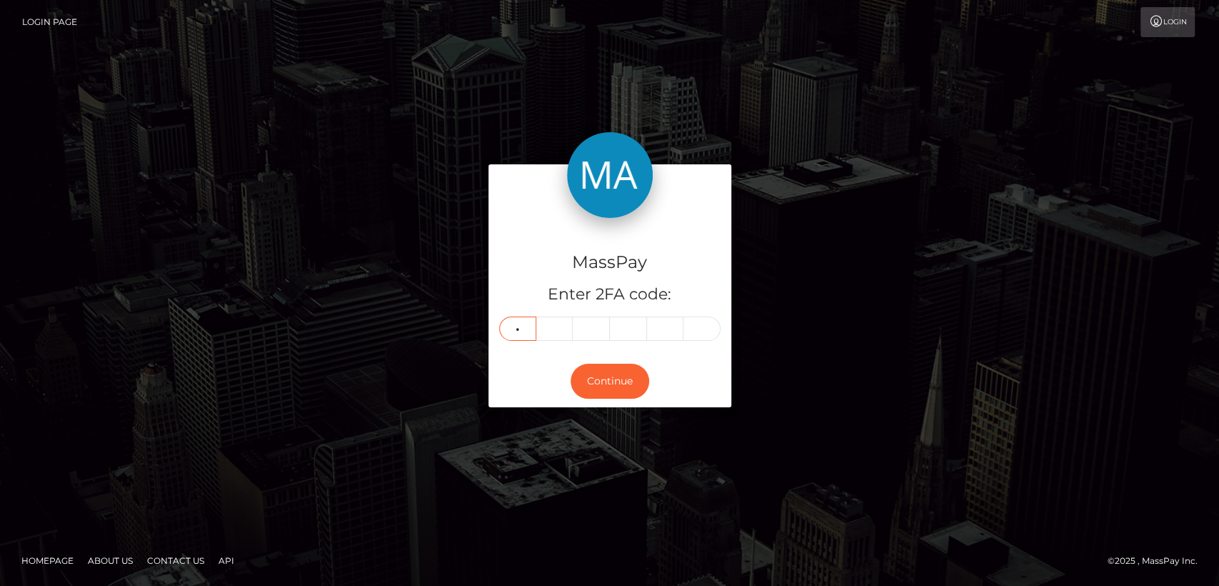
type input "2"
type input "5"
type input "3"
type input "1"
type input "6"
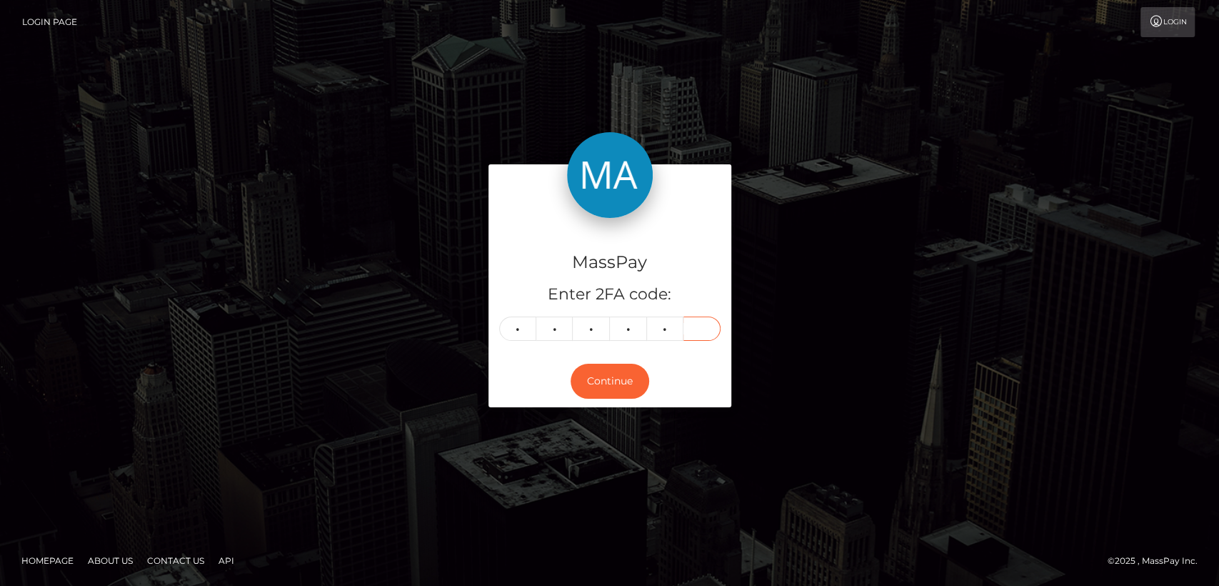
type input "2"
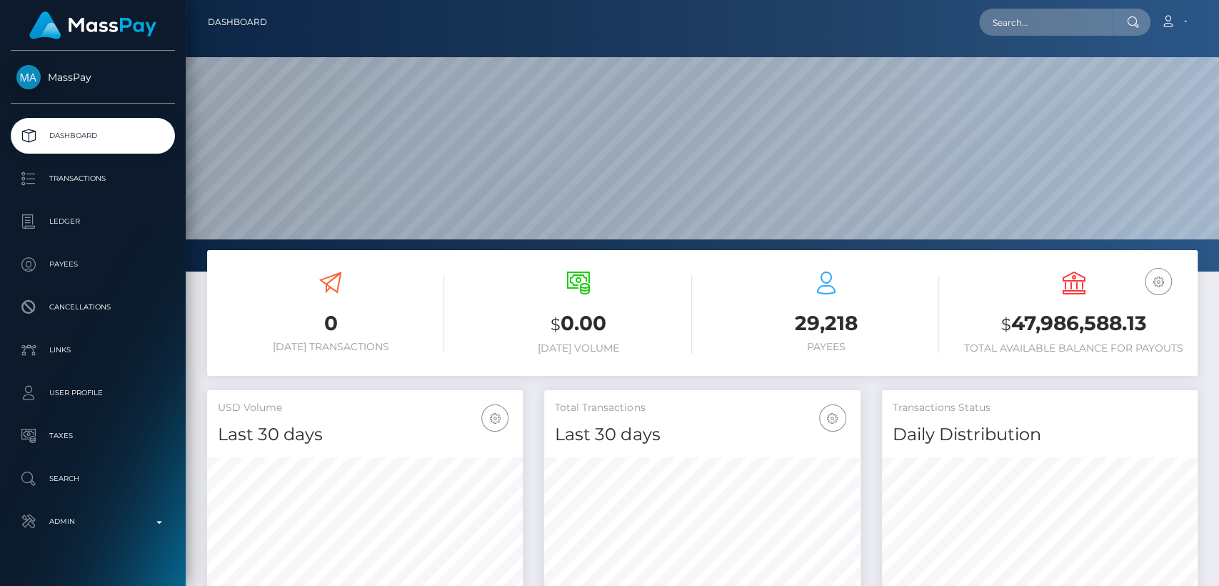
scroll to position [252, 316]
click at [1093, 24] on input "text" at bounding box center [1046, 22] width 134 height 27
paste input "[EMAIL_ADDRESS][DOMAIN_NAME]"
type input "[EMAIL_ADDRESS][DOMAIN_NAME]"
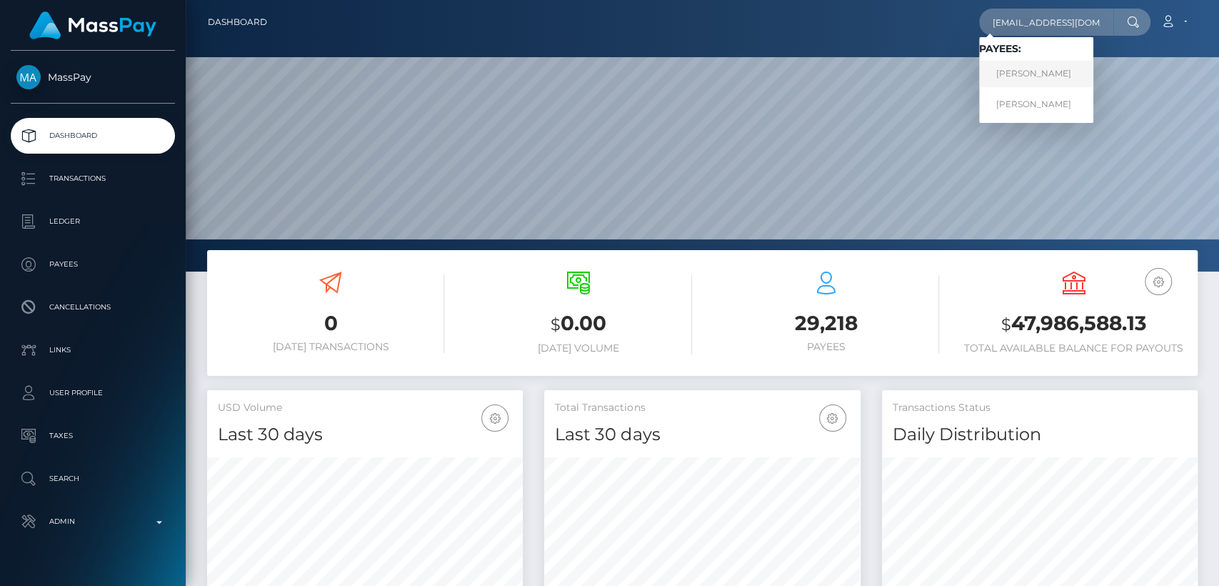
click at [1051, 71] on link "STACY SORAYA CHEDDANI" at bounding box center [1036, 74] width 114 height 26
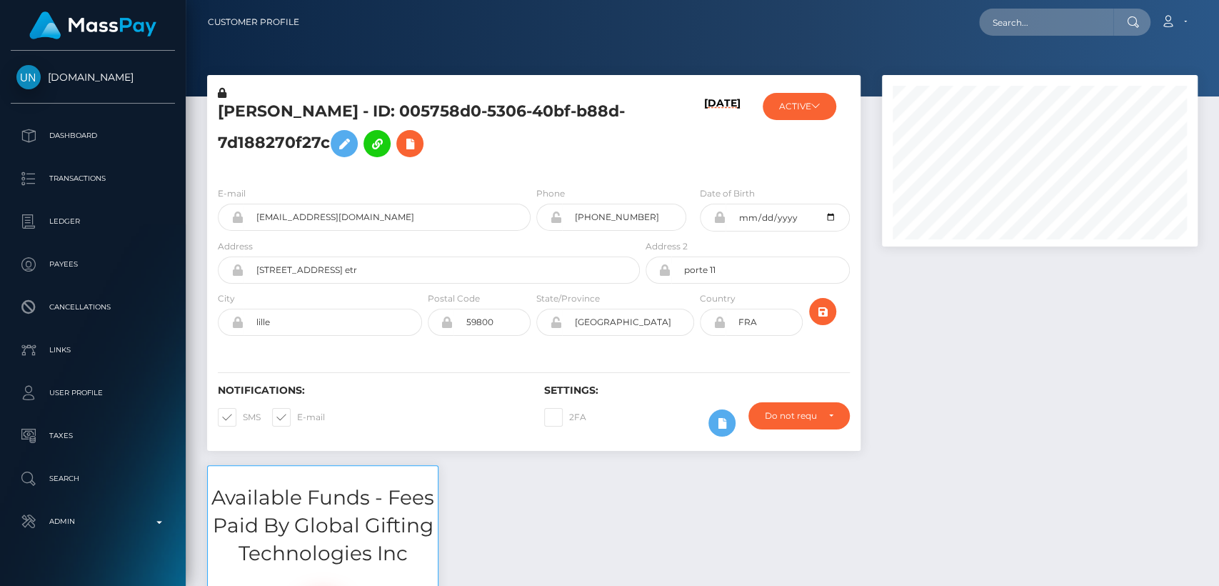
scroll to position [171, 316]
click at [603, 217] on input "+33650852437" at bounding box center [624, 217] width 124 height 27
click at [1031, 19] on input "text" at bounding box center [1046, 22] width 134 height 27
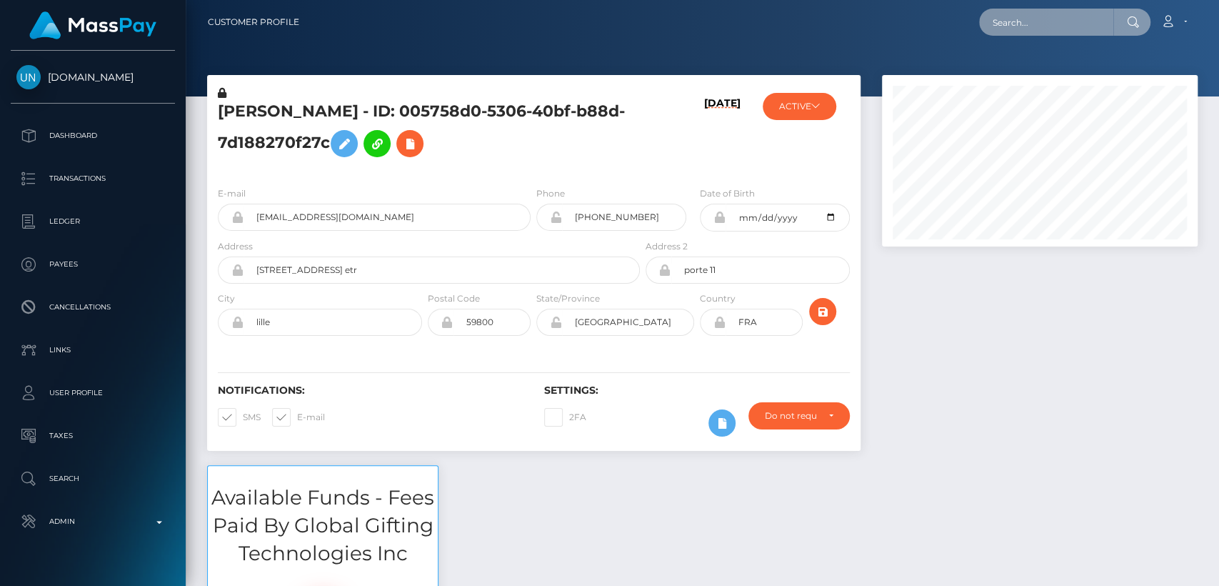
paste input "bongekajuqu2012@gmail.com"
type input "bongekajuqu2012@gmail.com"
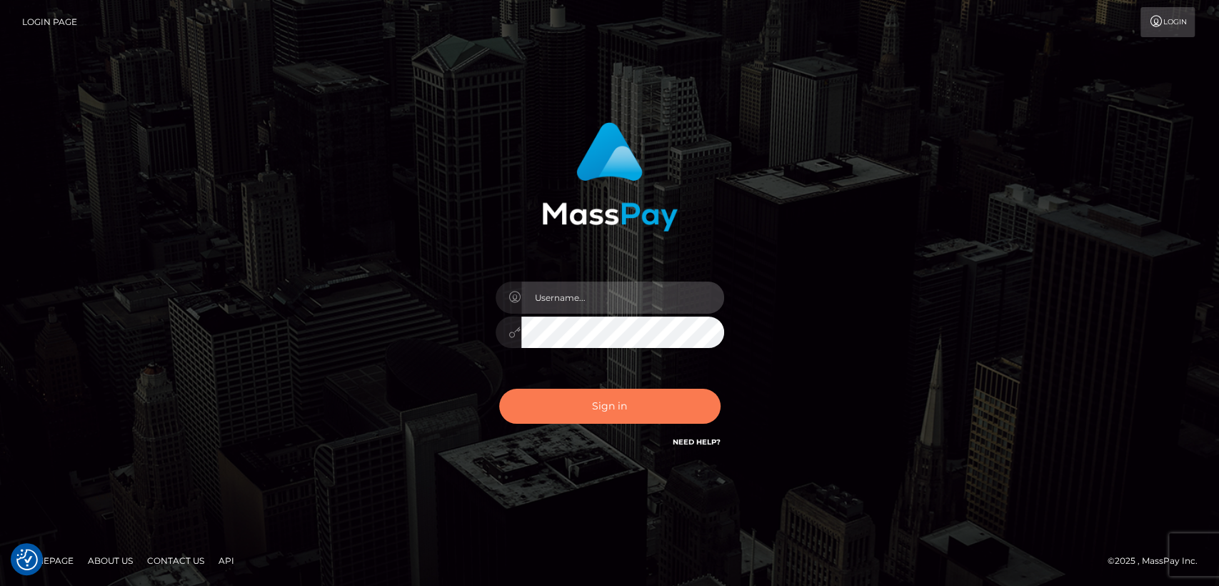
type input "nt.es"
click at [606, 407] on button "Sign in" at bounding box center [609, 406] width 221 height 35
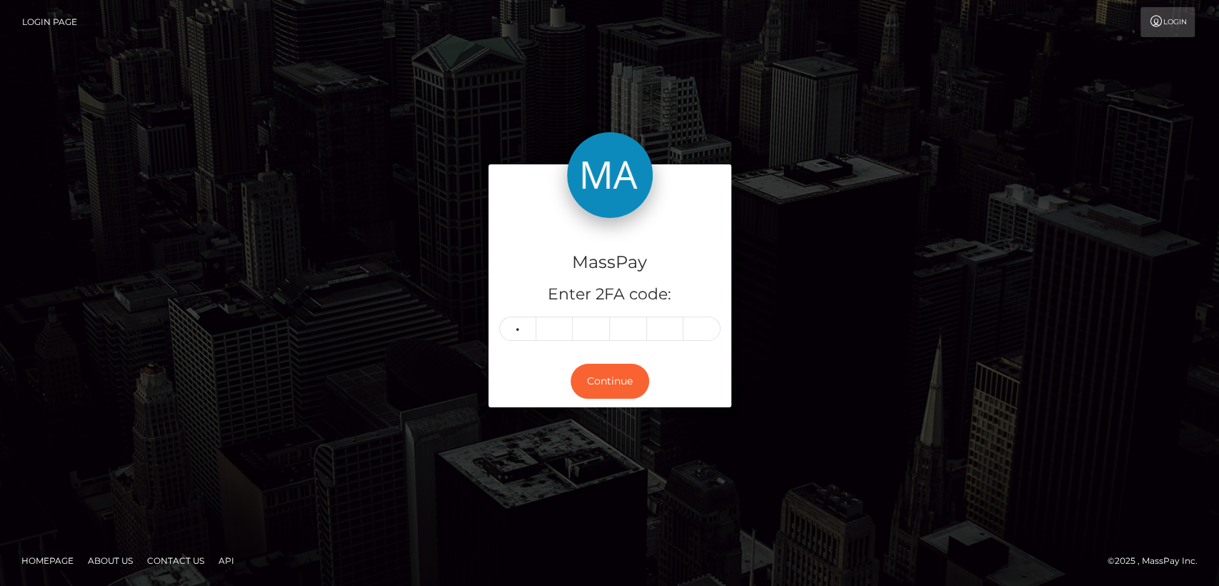
type input "2"
type input "0"
type input "8"
type input "9"
type input "5"
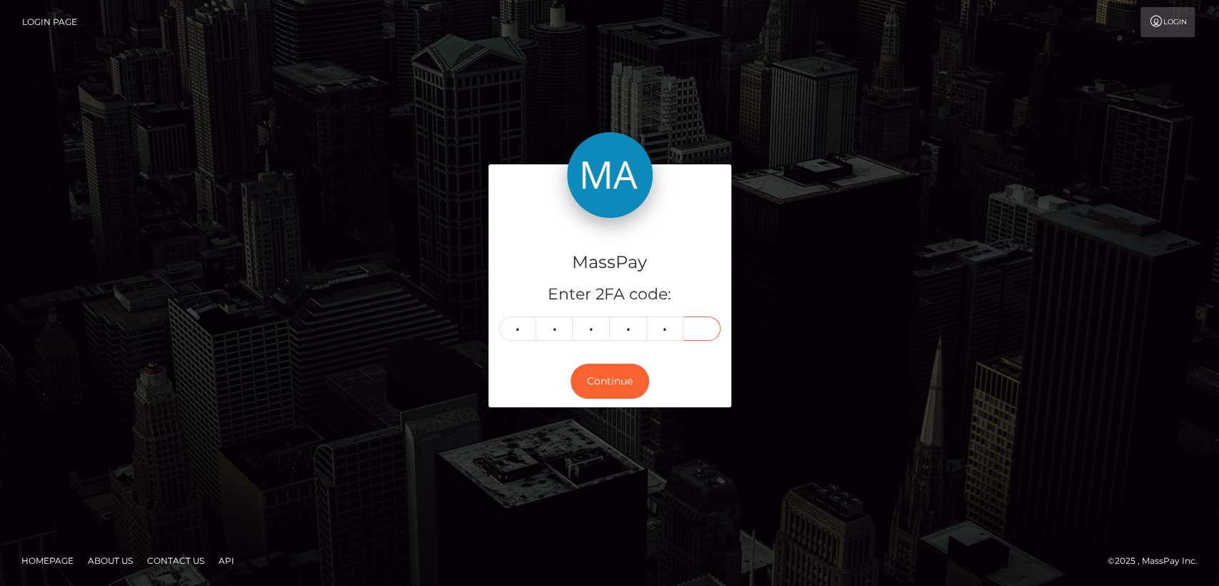
type input "2"
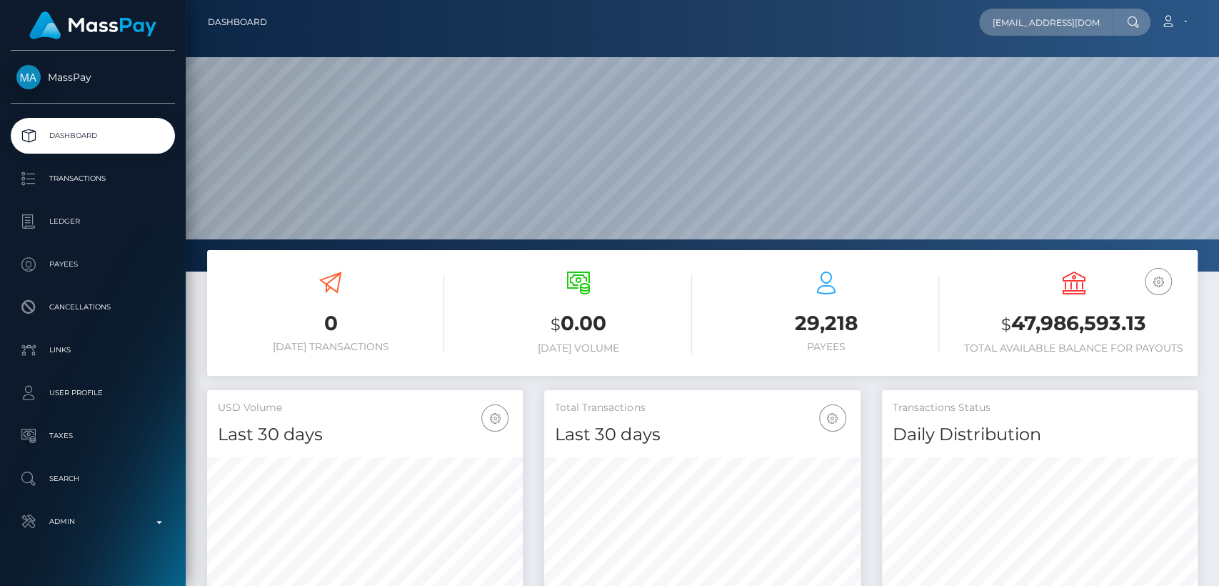
scroll to position [252, 316]
type input "ruisen4246@gmail.com"
click at [1045, 23] on input "ruisen4246@gmail.com" at bounding box center [1046, 22] width 134 height 27
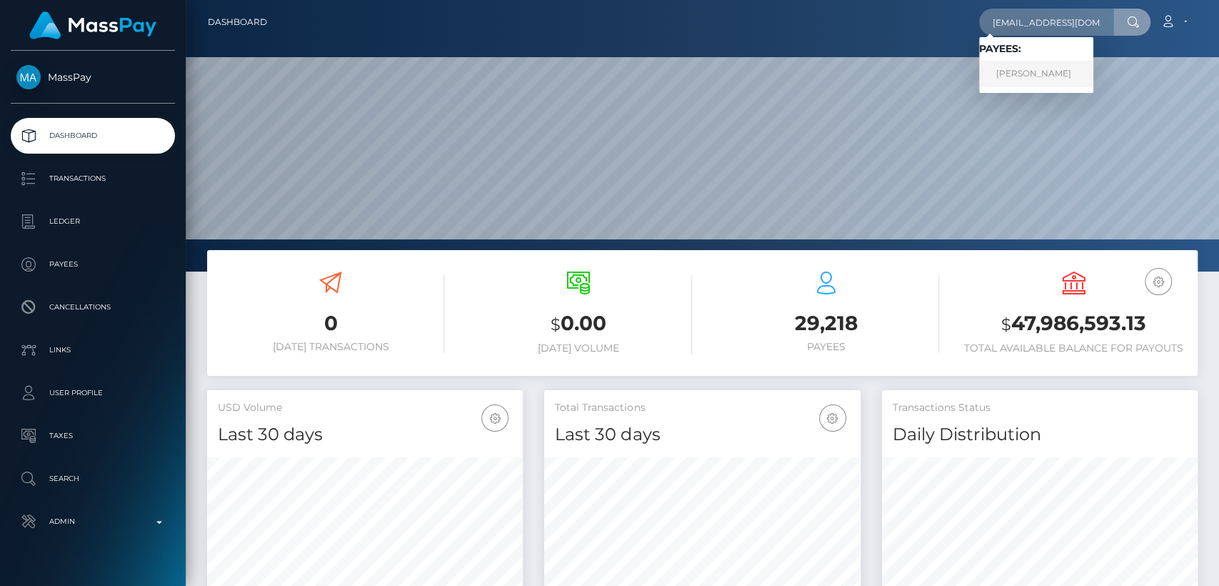
click at [1033, 74] on link "HONGYAN WU" at bounding box center [1036, 74] width 114 height 26
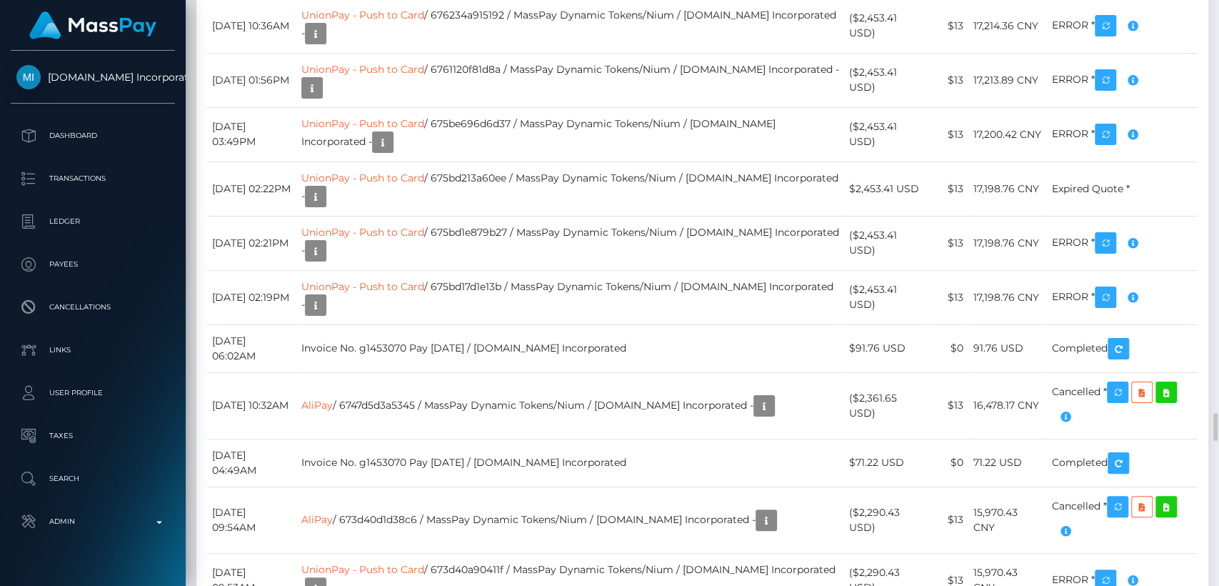
scroll to position [8613, 0]
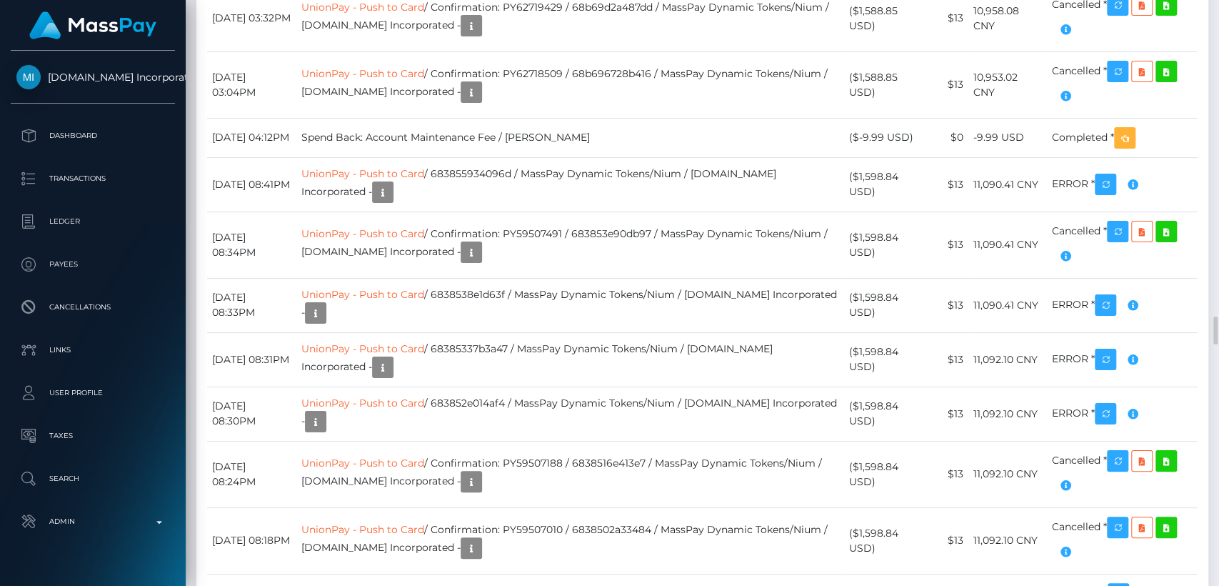
scroll to position [6764, 0]
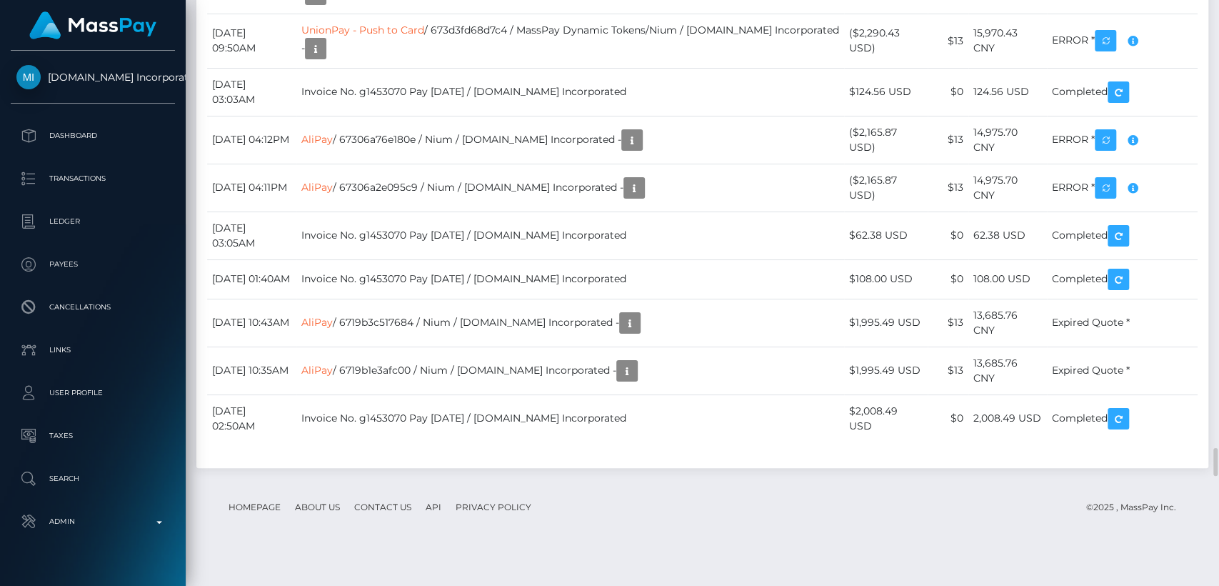
scroll to position [9268, 0]
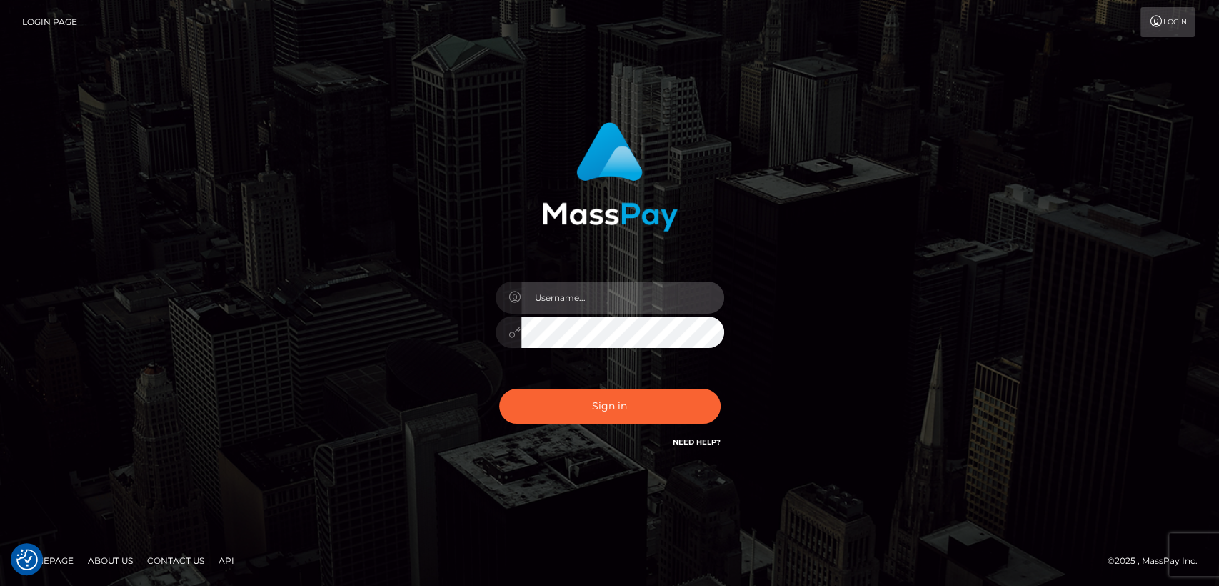
type input "[DOMAIN_NAME]"
drag, startPoint x: 323, startPoint y: 154, endPoint x: 458, endPoint y: 329, distance: 221.4
click at [458, 329] on div "[DOMAIN_NAME] Sign in" at bounding box center [610, 293] width 814 height 364
click at [476, 436] on div "[DOMAIN_NAME] Sign in" at bounding box center [609, 285] width 375 height 349
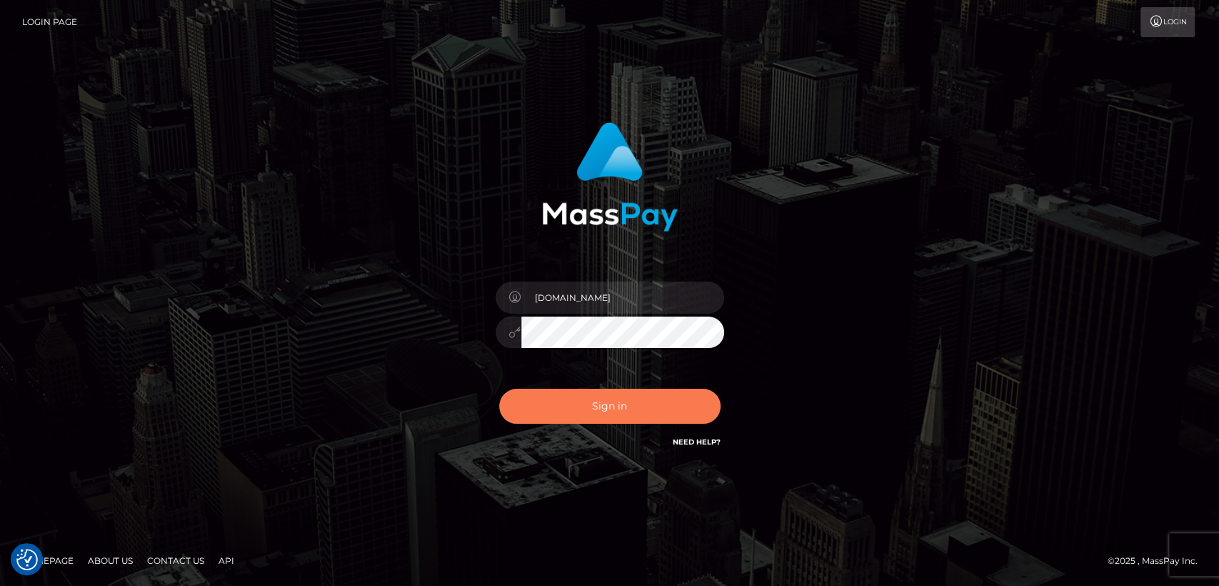
click at [510, 414] on button "Sign in" at bounding box center [609, 406] width 221 height 35
type input "[DOMAIN_NAME]"
click at [564, 418] on button "Sign in" at bounding box center [609, 406] width 221 height 35
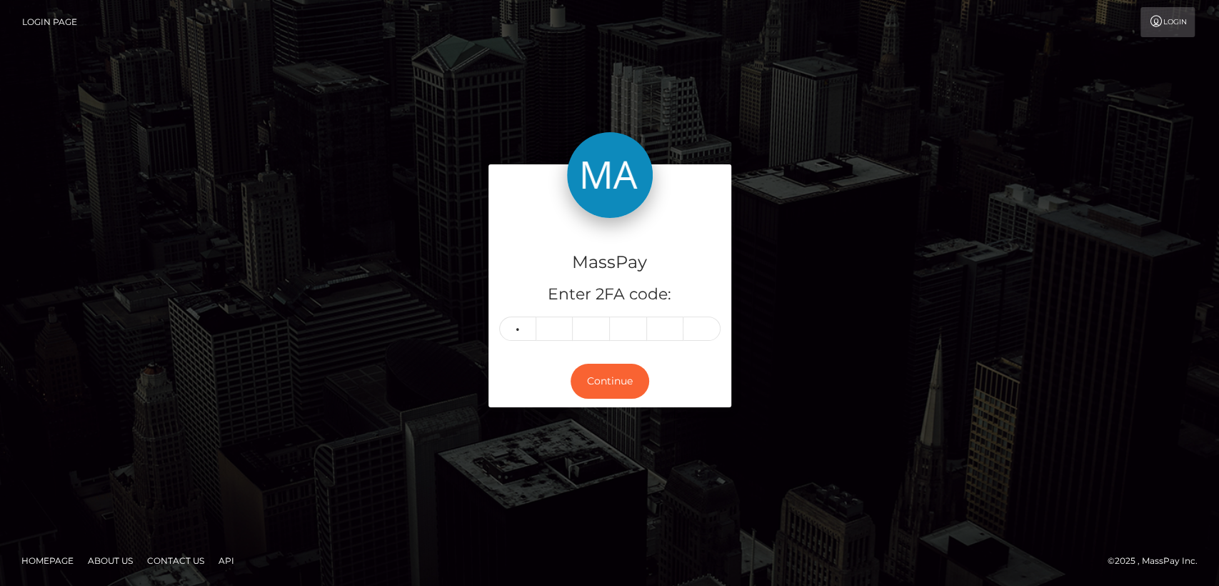
type input "8"
type input "3"
type input "6"
type input "2"
type input "3"
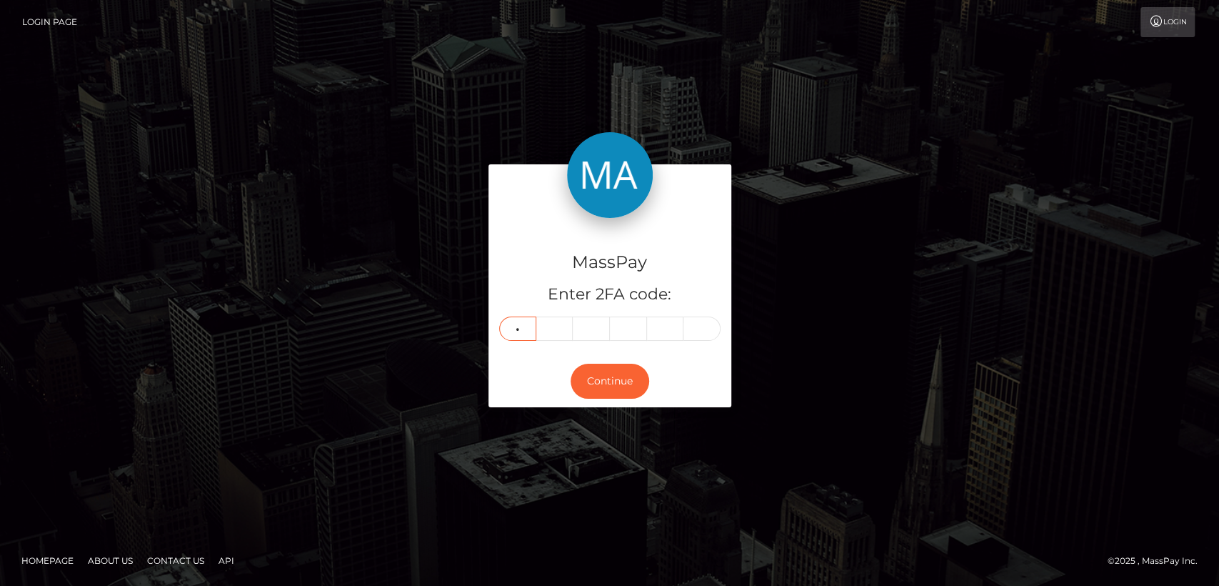
type input "6"
type input "3"
type input "2"
type input "8"
type input "3"
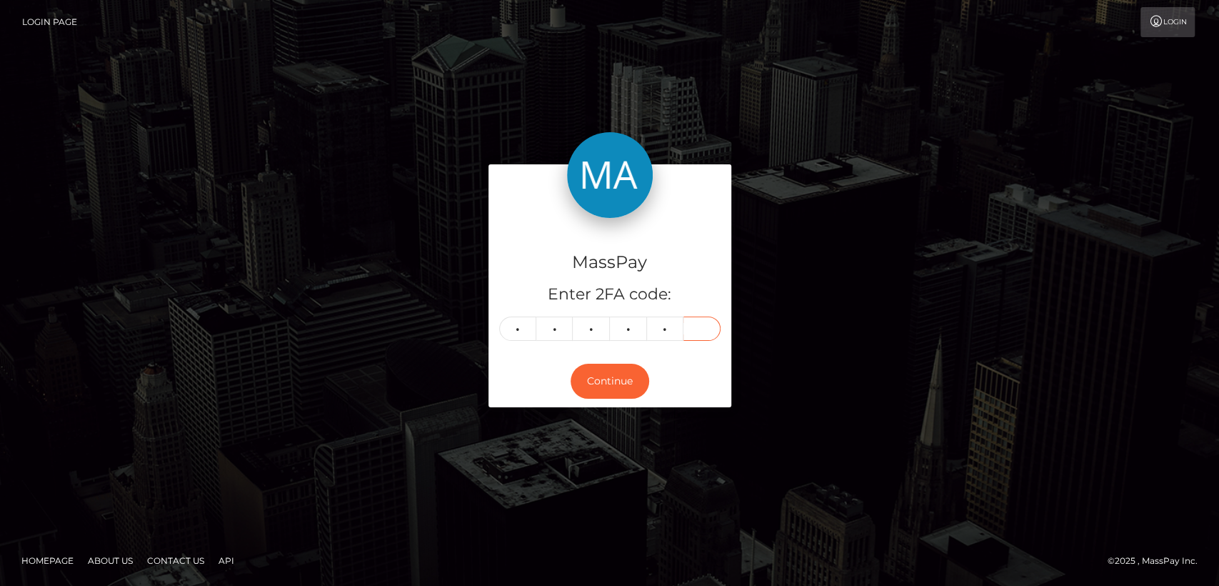
type input "7"
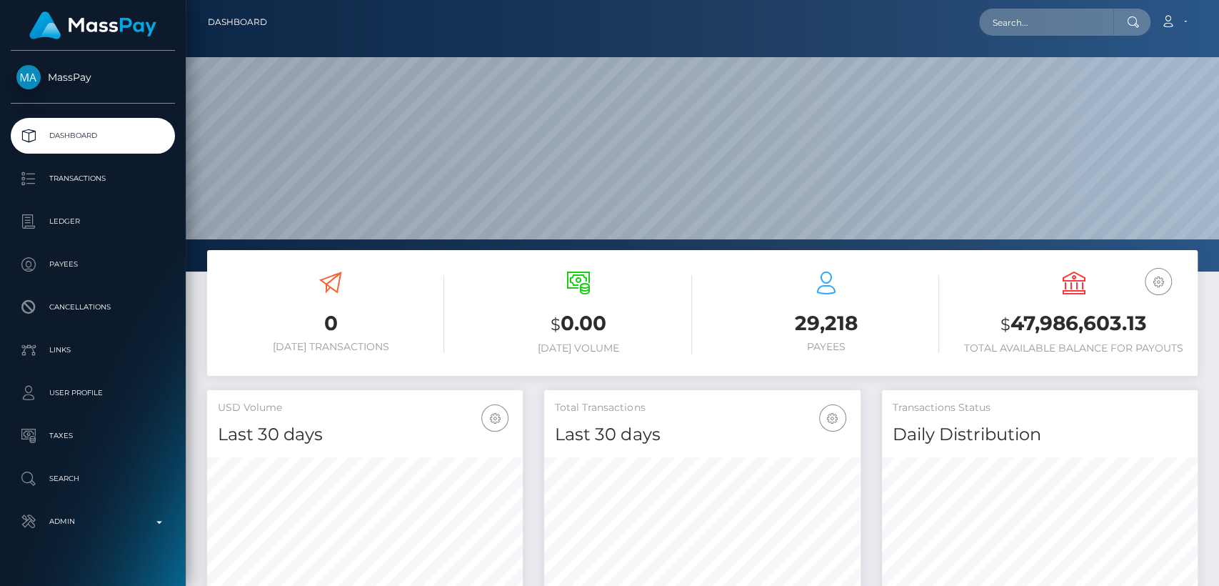
scroll to position [252, 316]
click at [1031, 31] on div "Loading... Loading... Account Edit Profile Logout" at bounding box center [738, 22] width 918 height 30
click at [1031, 31] on input "text" at bounding box center [1046, 22] width 134 height 27
paste input "jugoobee28@gmail.com"
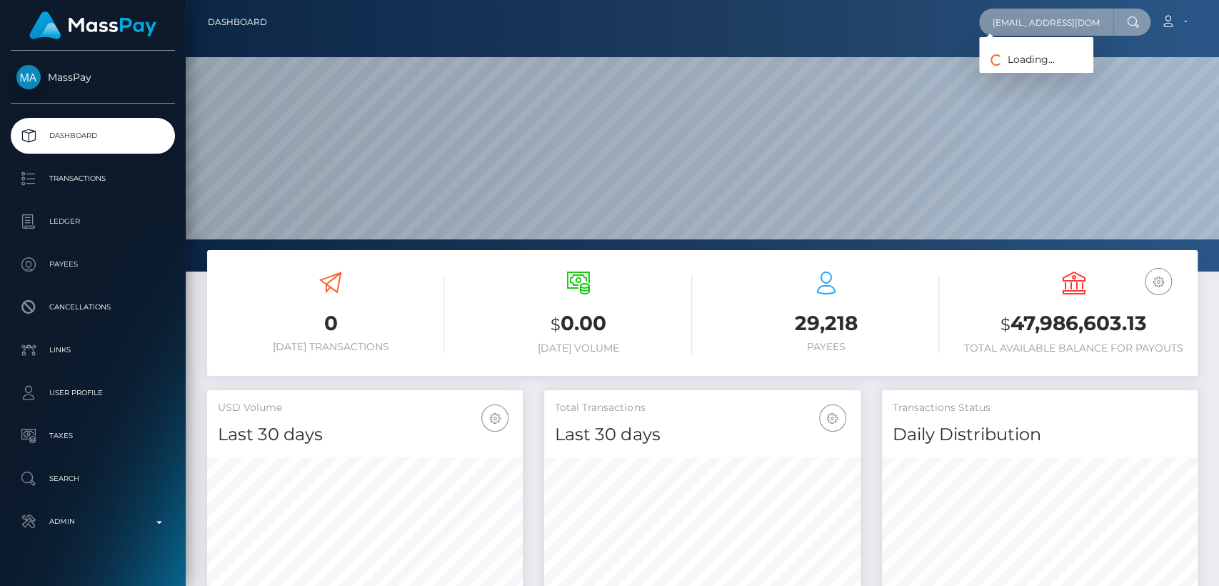
type input "jugoobee28@gmail.com"
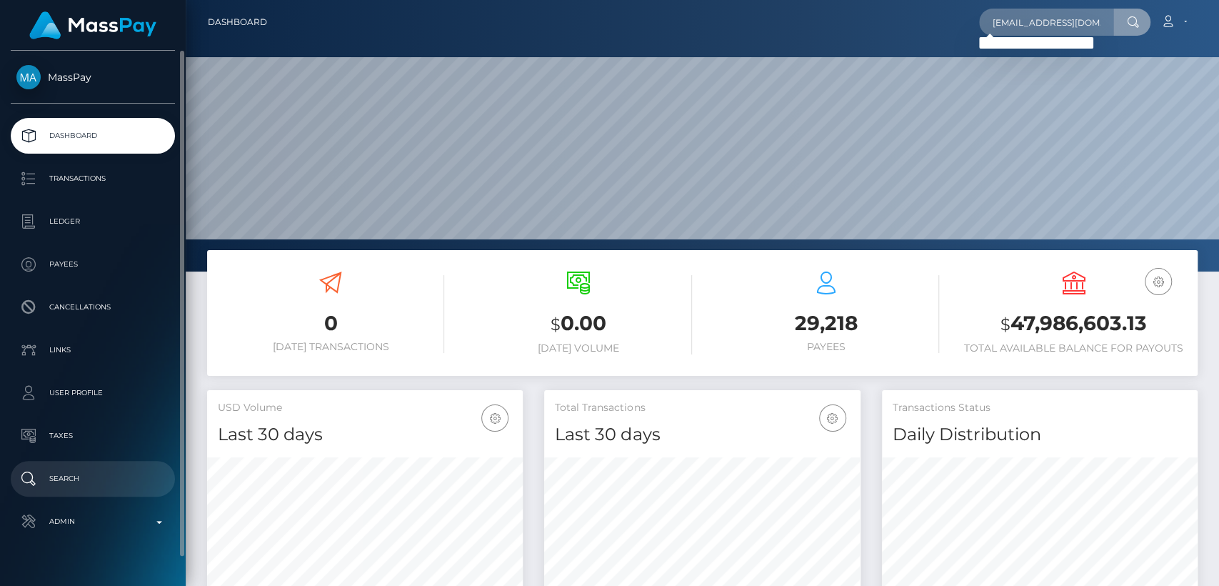
click at [62, 483] on p "Search" at bounding box center [92, 478] width 153 height 21
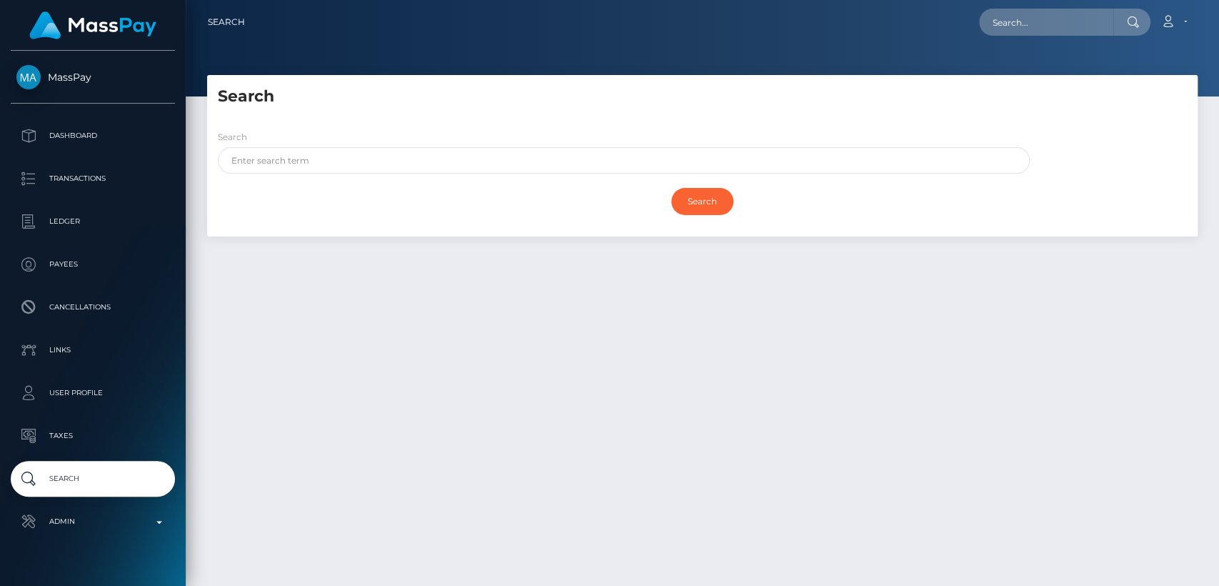
click at [294, 178] on div "Search" at bounding box center [620, 154] width 826 height 51
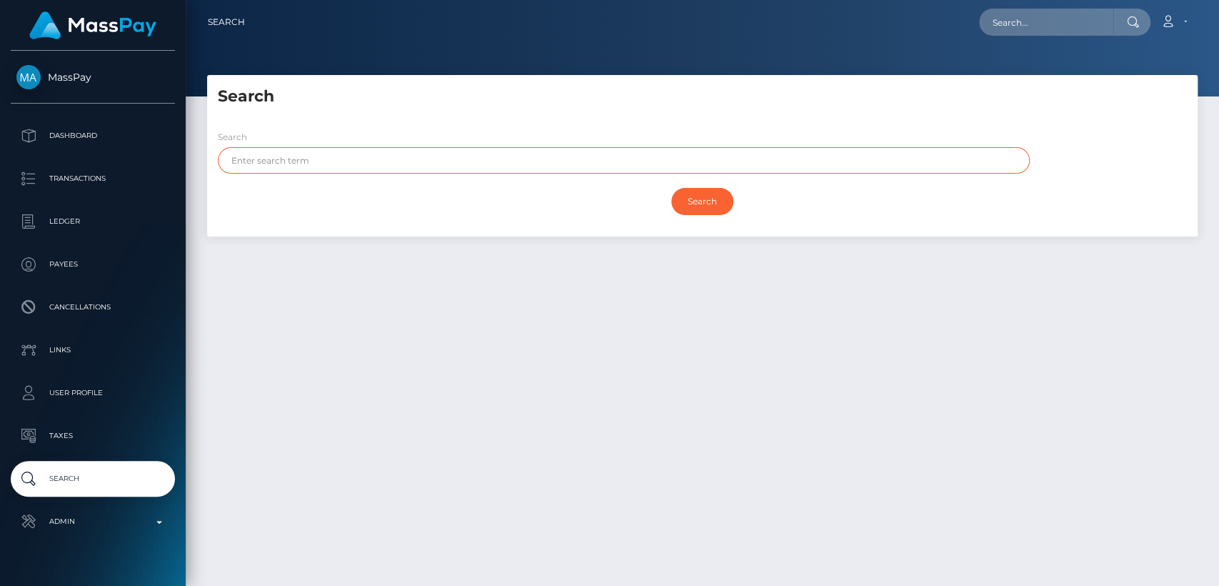
click at [293, 156] on input "text" at bounding box center [624, 160] width 812 height 26
paste input "Bongeka Goodness Juqu"
click at [671, 188] on input "Search" at bounding box center [702, 201] width 62 height 27
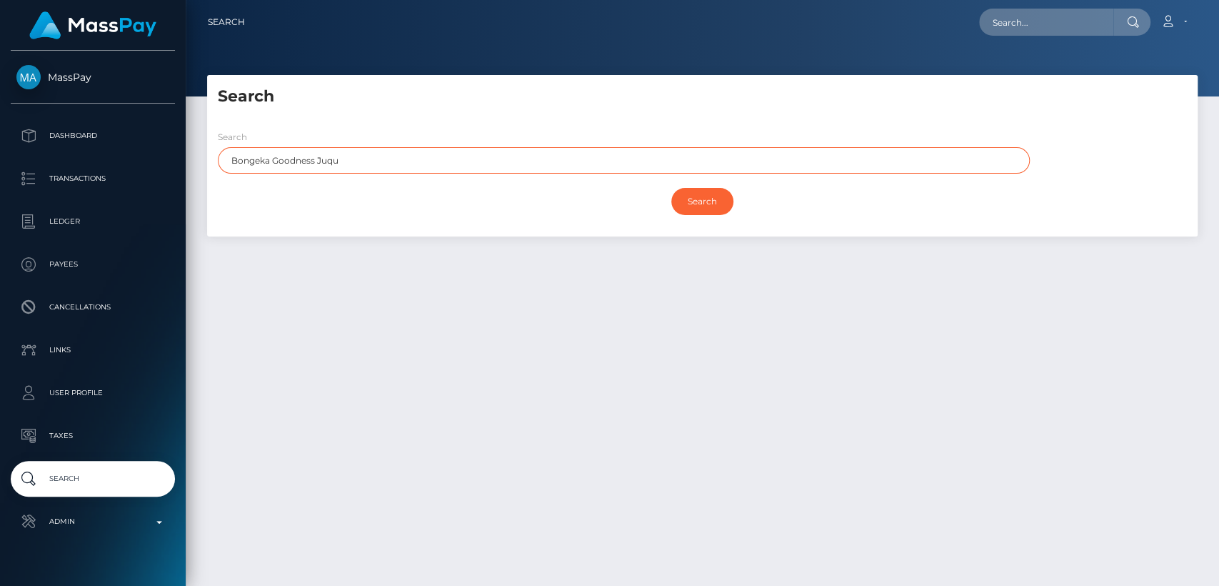
click at [671, 188] on input "Search" at bounding box center [702, 201] width 62 height 27
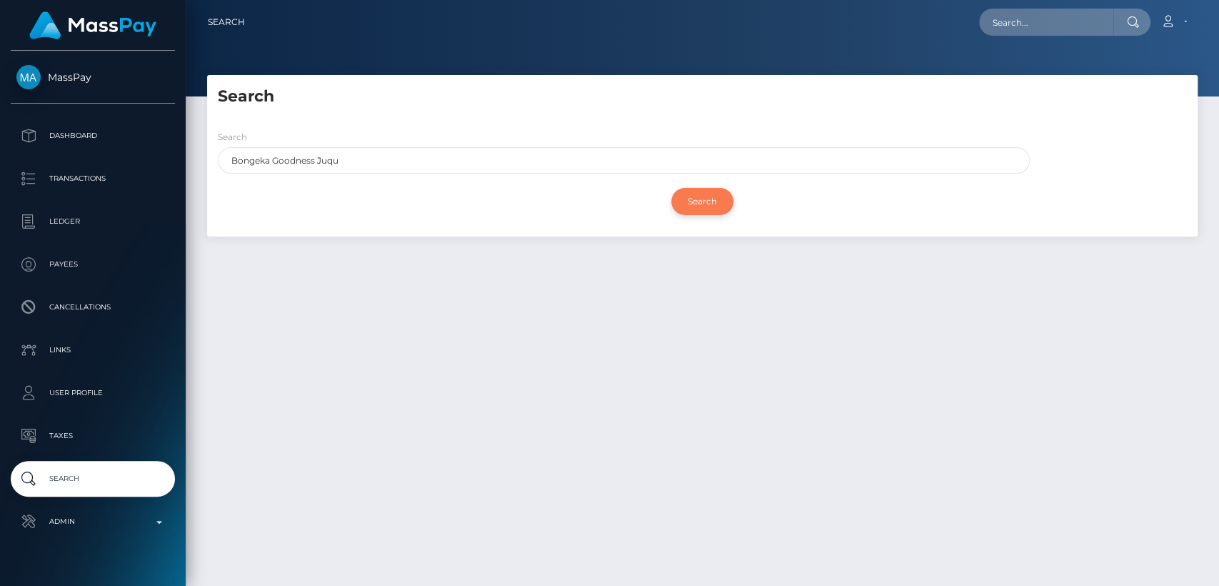
click at [703, 199] on input "Search" at bounding box center [702, 201] width 62 height 27
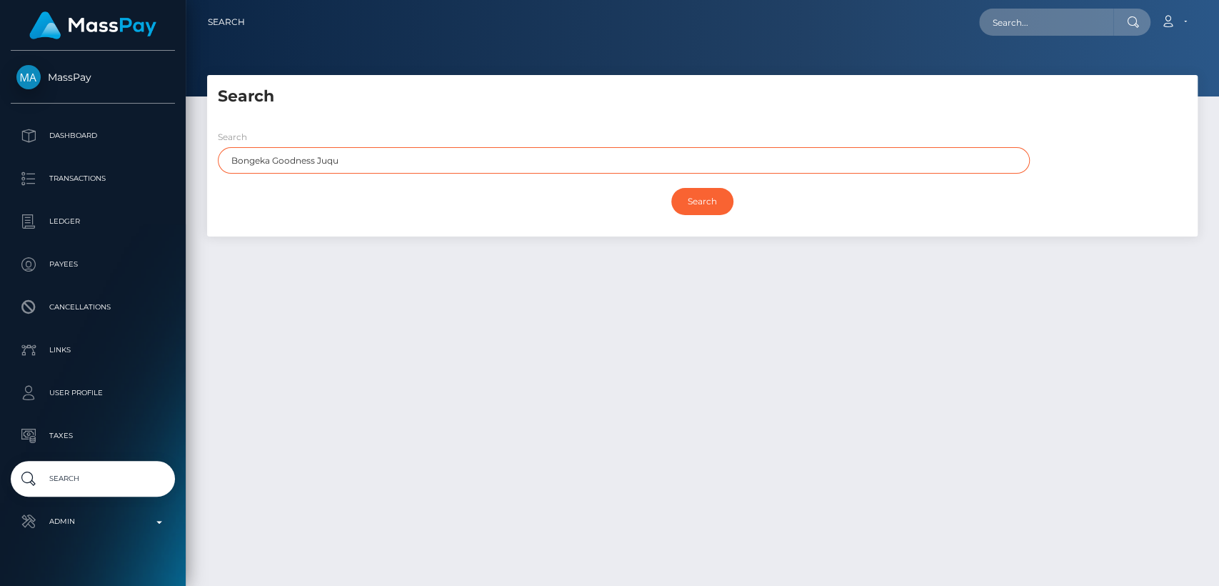
click at [498, 158] on input "Bongeka Goodness Juqu" at bounding box center [624, 160] width 812 height 26
click at [671, 188] on input "Search" at bounding box center [702, 201] width 62 height 27
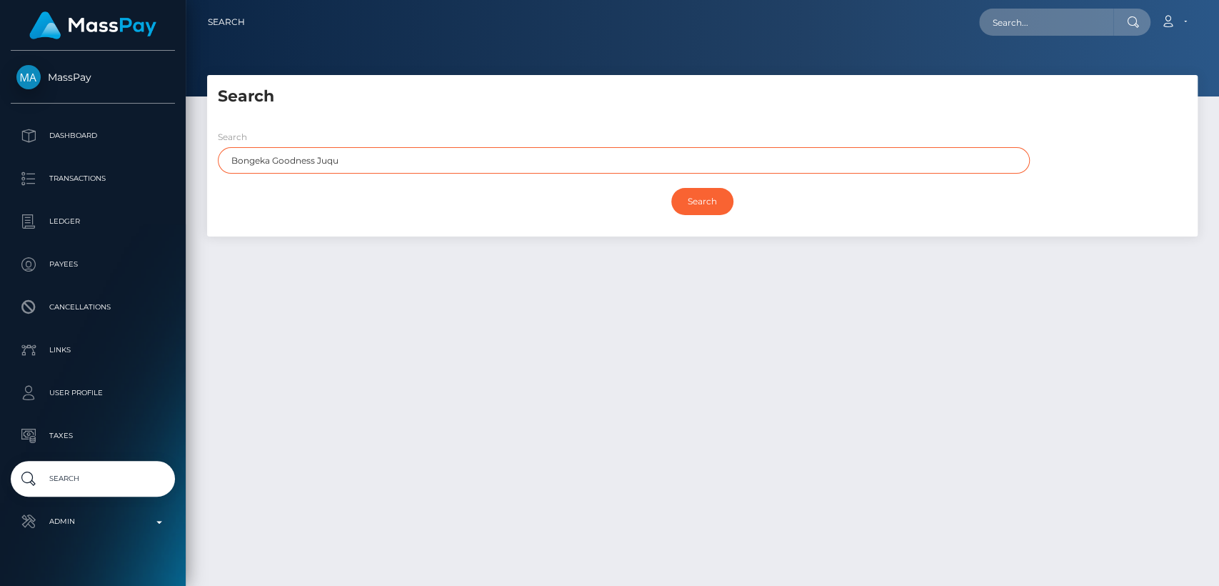
click at [671, 188] on input "Search" at bounding box center [702, 201] width 62 height 27
drag, startPoint x: 498, startPoint y: 158, endPoint x: 274, endPoint y: 162, distance: 223.6
click at [274, 162] on input "Bongeka Goodness Juqu" at bounding box center [624, 160] width 812 height 26
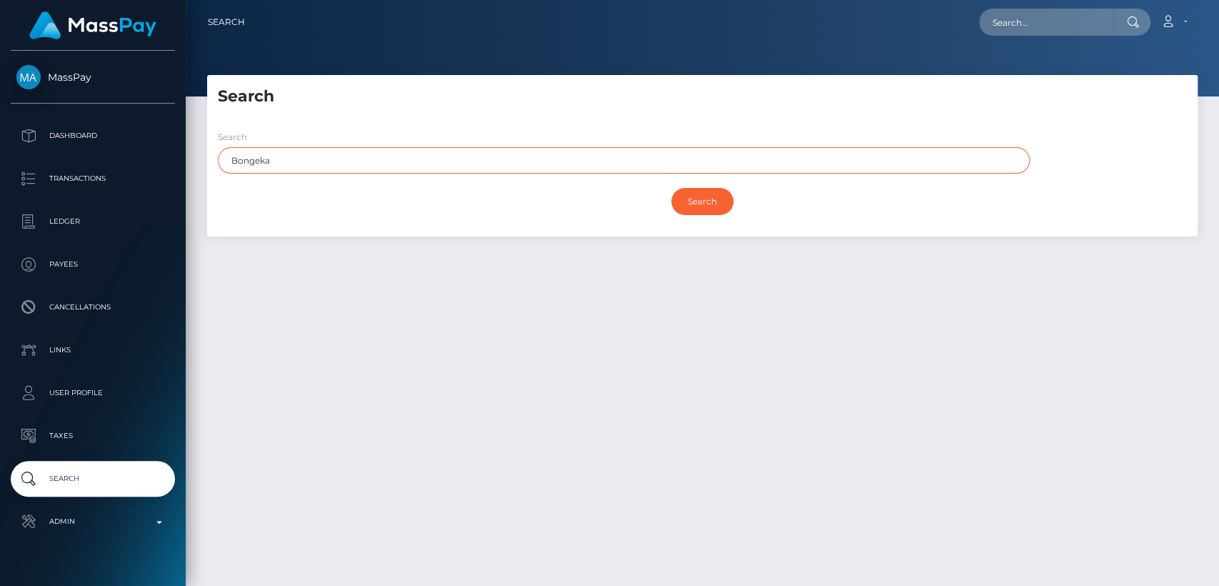
type input "Bongeka"
click at [671, 188] on input "Search" at bounding box center [702, 201] width 62 height 27
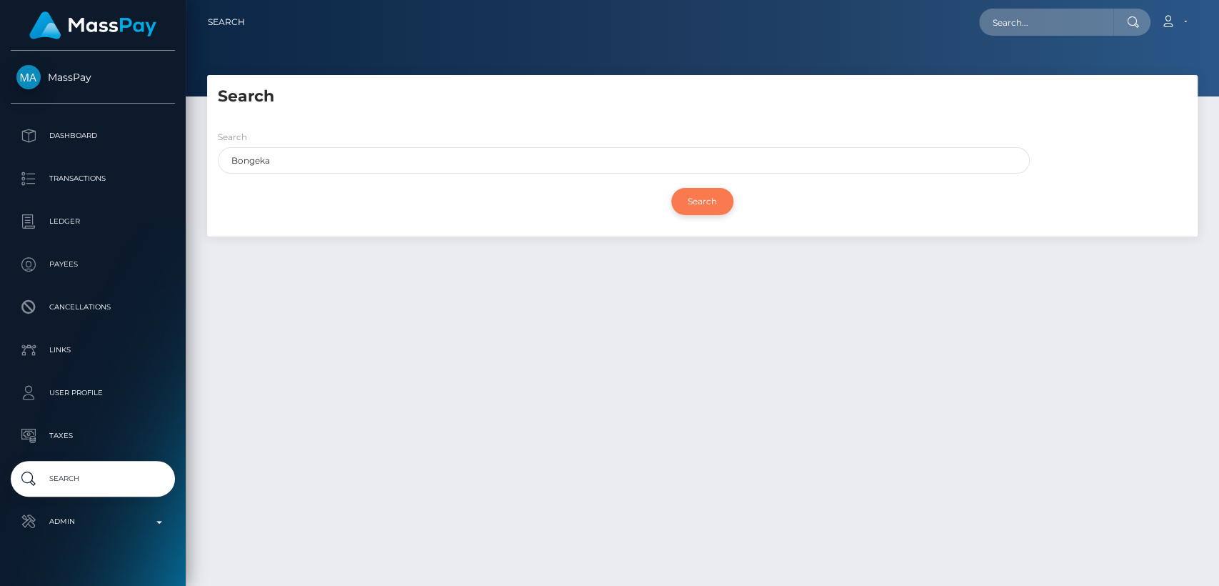
click at [699, 196] on input "Search" at bounding box center [702, 201] width 62 height 27
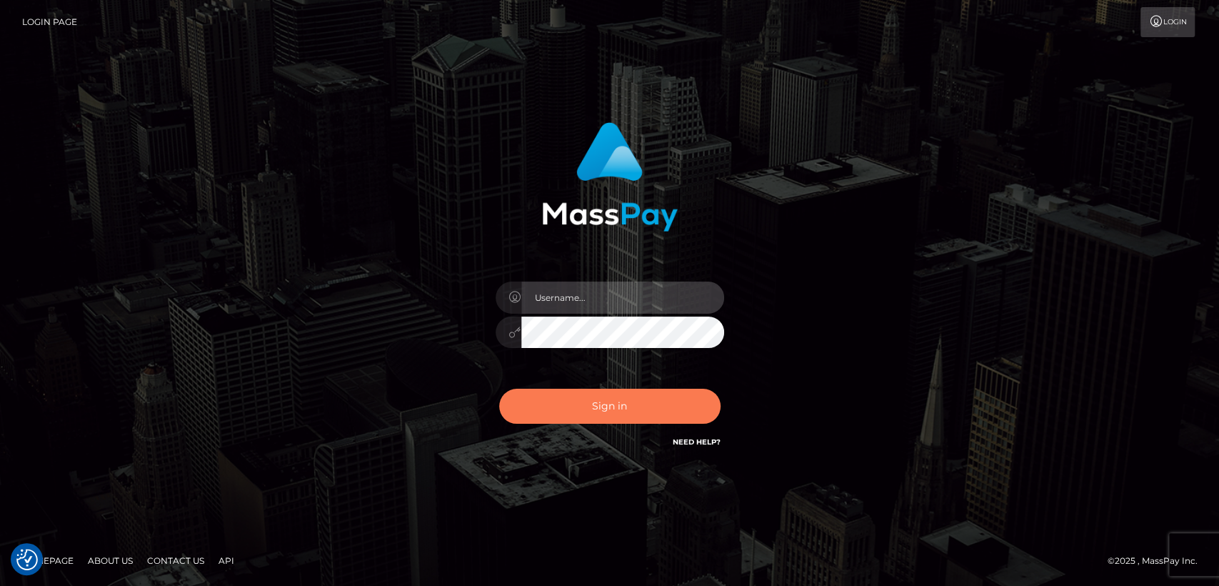
type input "[DOMAIN_NAME]"
click at [529, 407] on button "Sign in" at bounding box center [609, 406] width 221 height 35
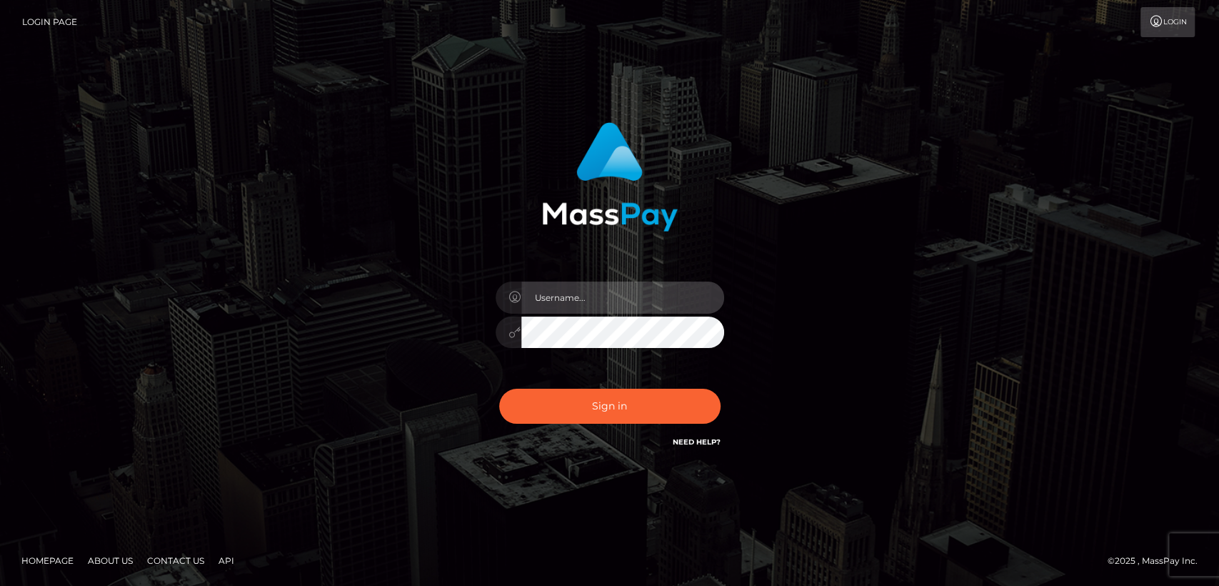
type input "[DOMAIN_NAME]"
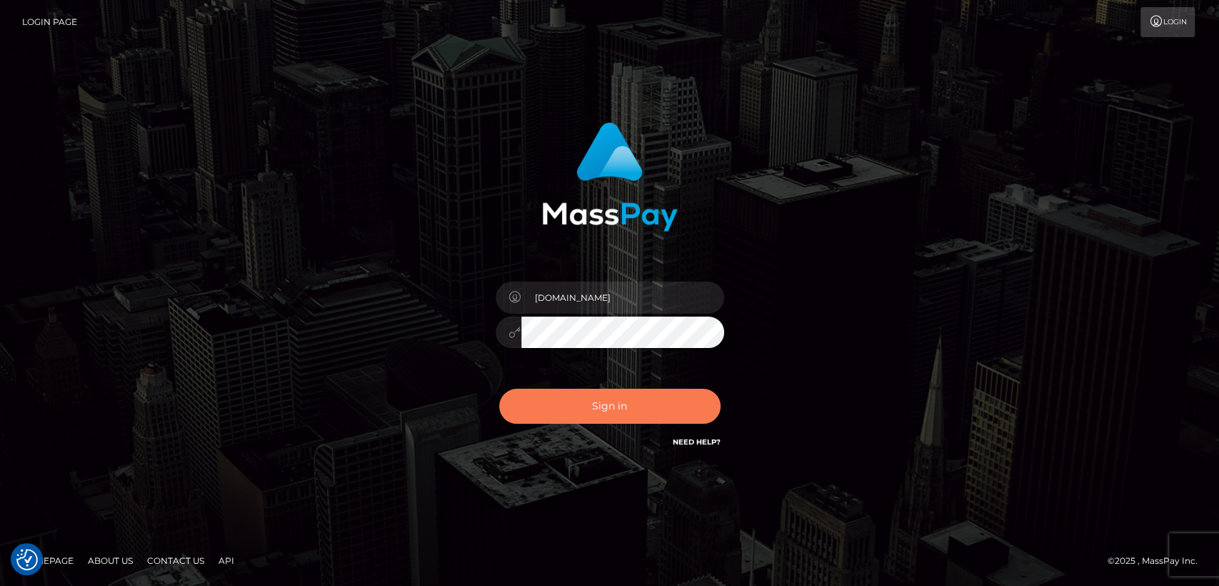
click at [529, 407] on button "Sign in" at bounding box center [609, 406] width 221 height 35
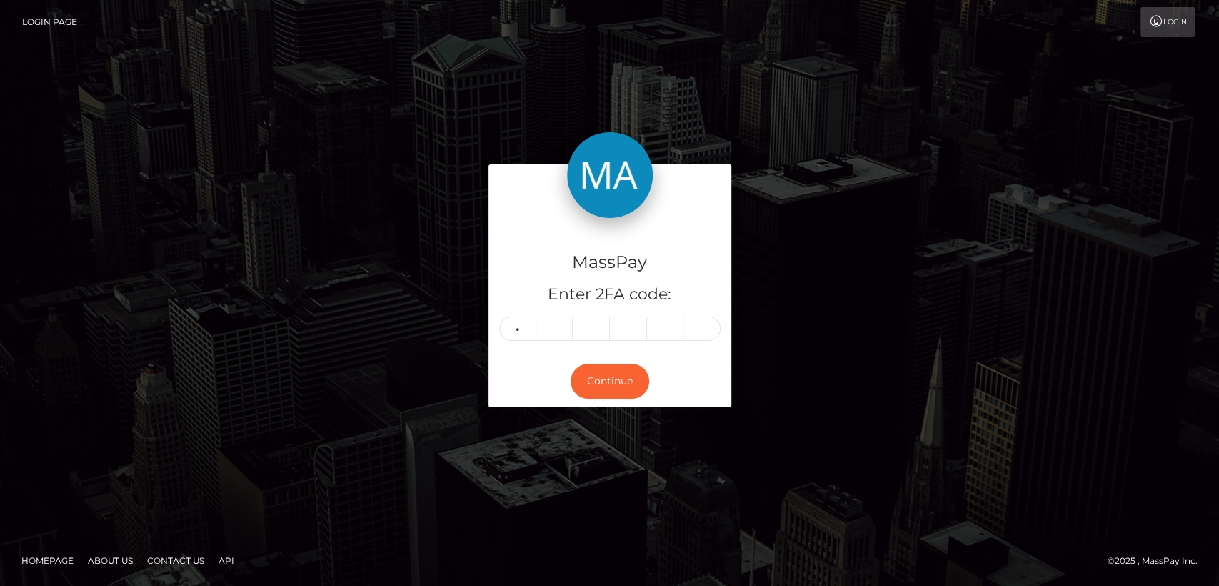
type input "2"
type input "6"
type input "7"
type input "4"
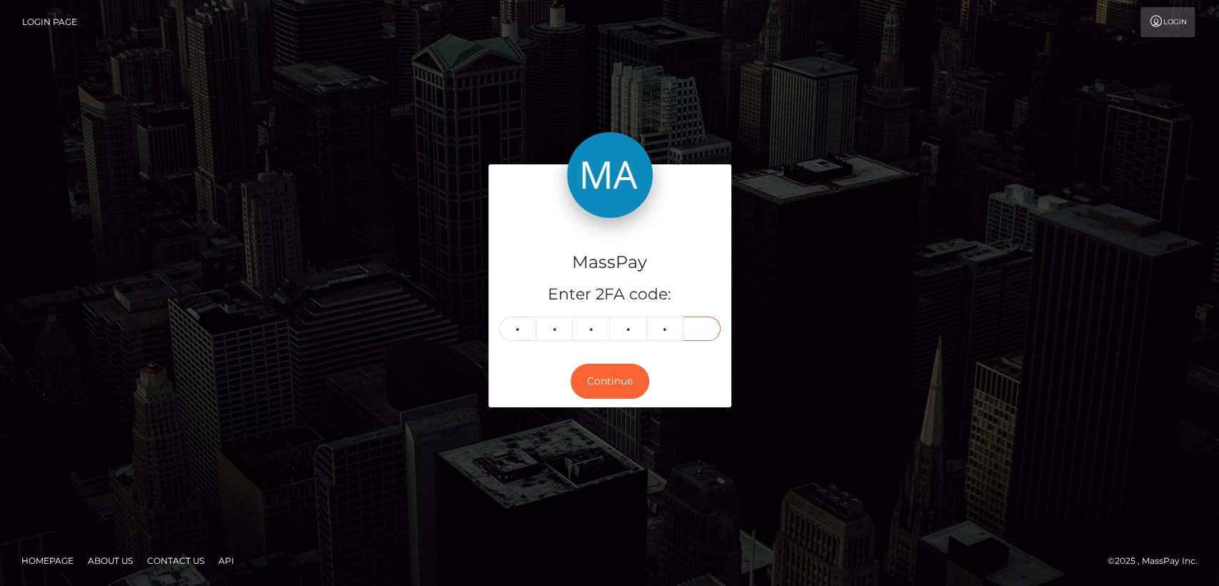
type input "0"
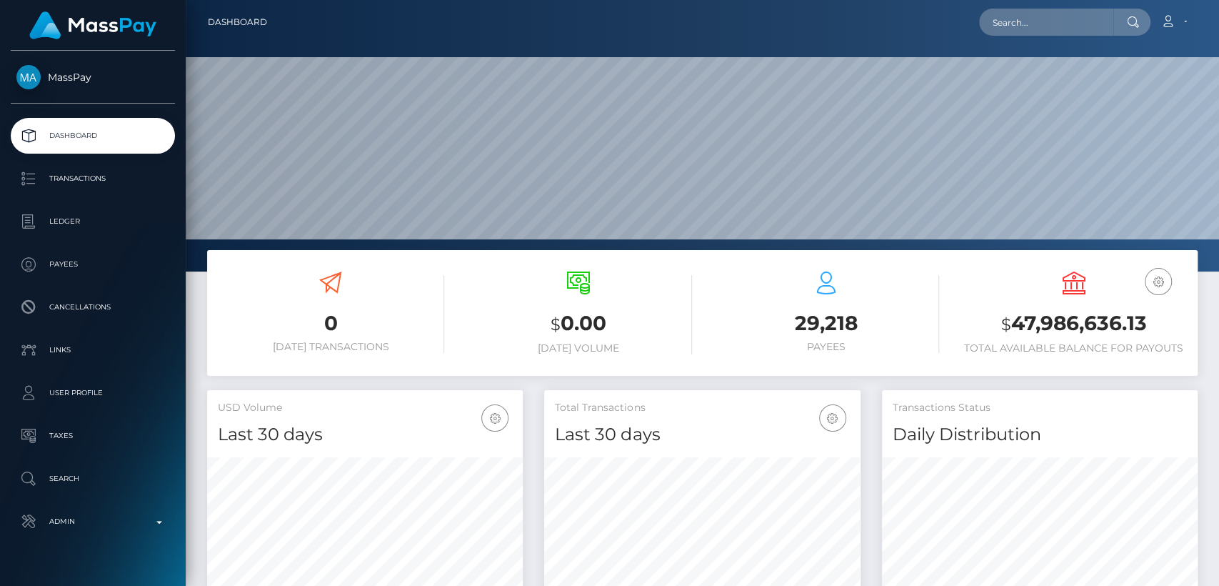
scroll to position [252, 316]
click at [1056, 19] on input "text" at bounding box center [1046, 22] width 134 height 27
paste input "[EMAIL_ADDRESS][DOMAIN_NAME]"
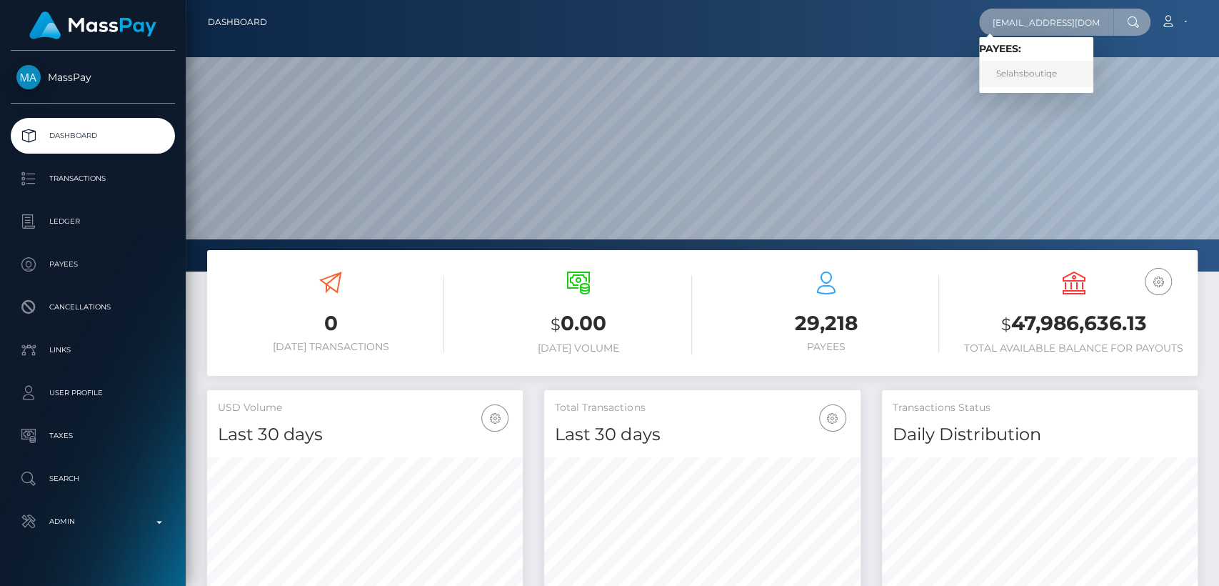
type input "[EMAIL_ADDRESS][DOMAIN_NAME]"
click at [1040, 74] on link "Selahsboutiqe" at bounding box center [1036, 74] width 114 height 26
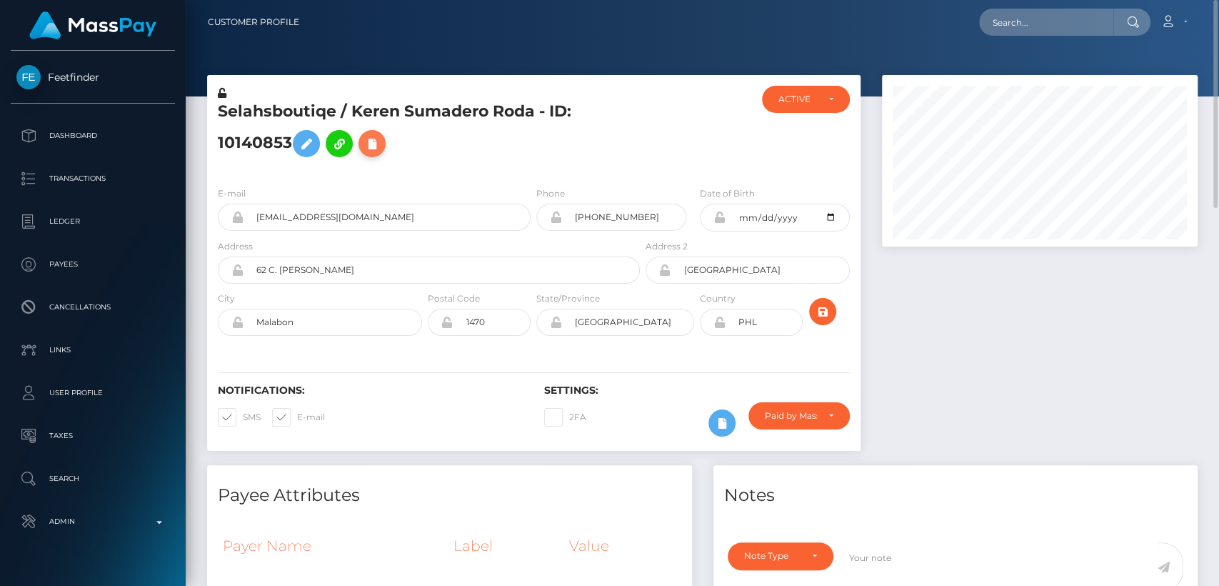
click at [377, 144] on icon at bounding box center [372, 144] width 17 height 18
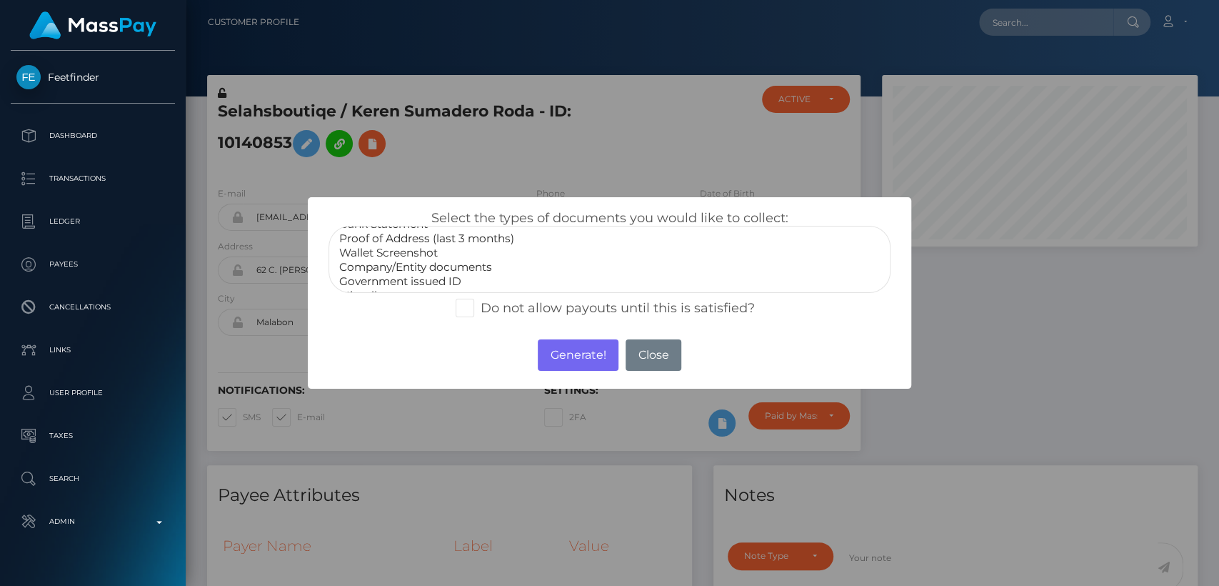
scroll to position [41, 0]
select select "Government issued ID"
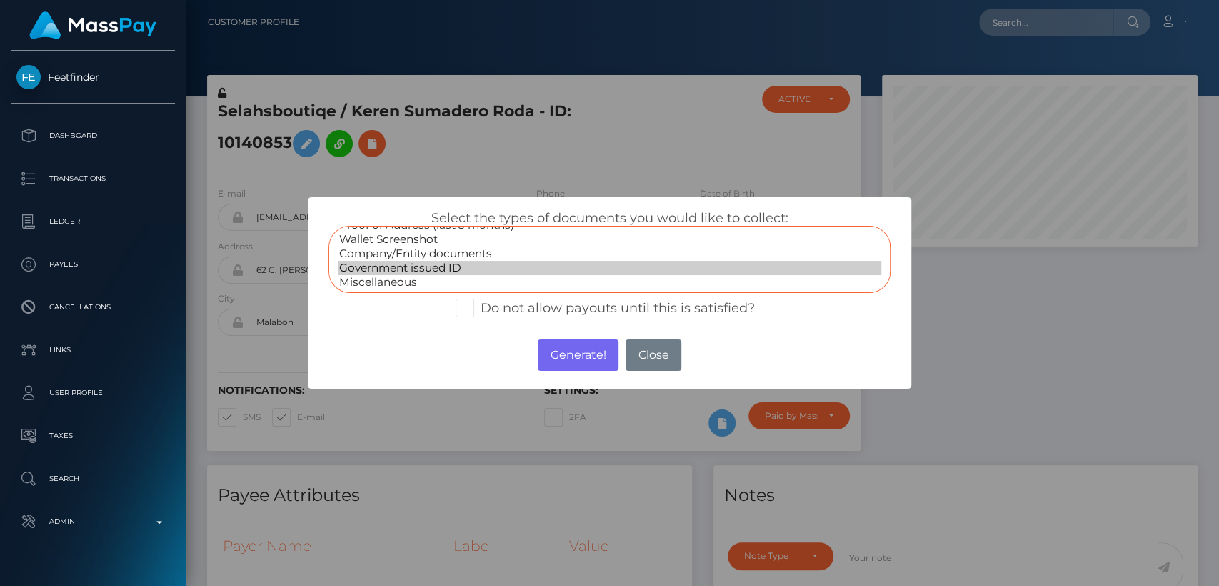
click at [457, 265] on option "Government issued ID" at bounding box center [609, 268] width 543 height 14
click at [579, 351] on button "Generate!" at bounding box center [578, 354] width 81 height 31
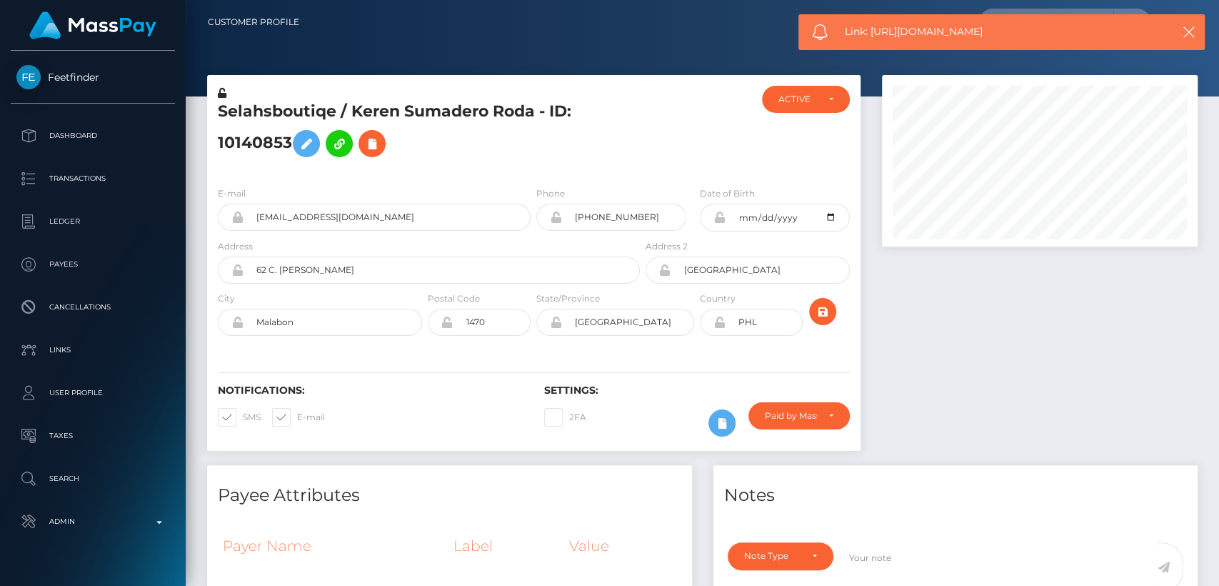
click at [970, 29] on span "Link: [URL][DOMAIN_NAME]" at bounding box center [999, 31] width 308 height 15
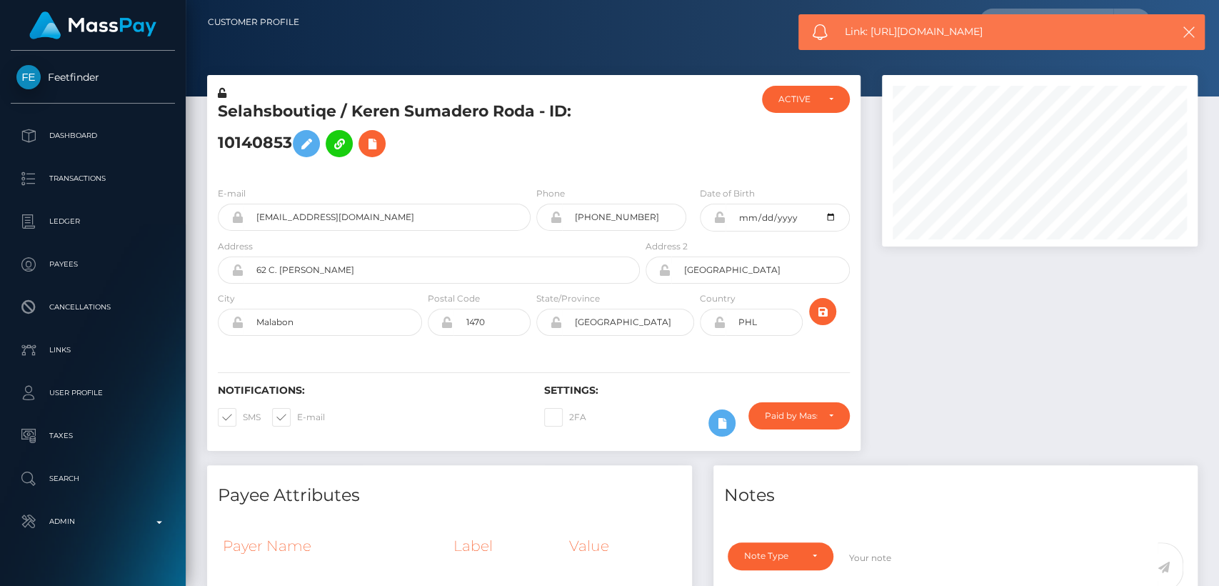
copy span "Link: [URL][DOMAIN_NAME]"
click at [737, 23] on div "Loading... Loading... Account Edit Profile Logout" at bounding box center [754, 22] width 886 height 30
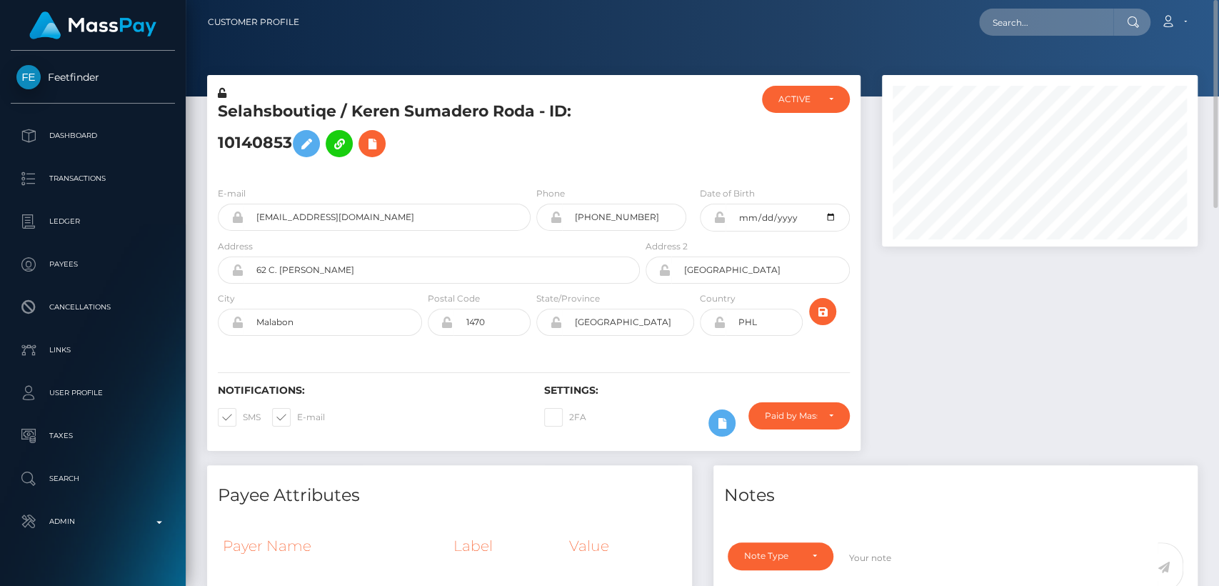
click at [691, 124] on div at bounding box center [697, 130] width 109 height 89
click at [627, 219] on input "[PHONE_NUMBER]" at bounding box center [624, 217] width 124 height 27
paste input "Please visit this site to activate your account.-- [DOMAIN_NAME][URL]"
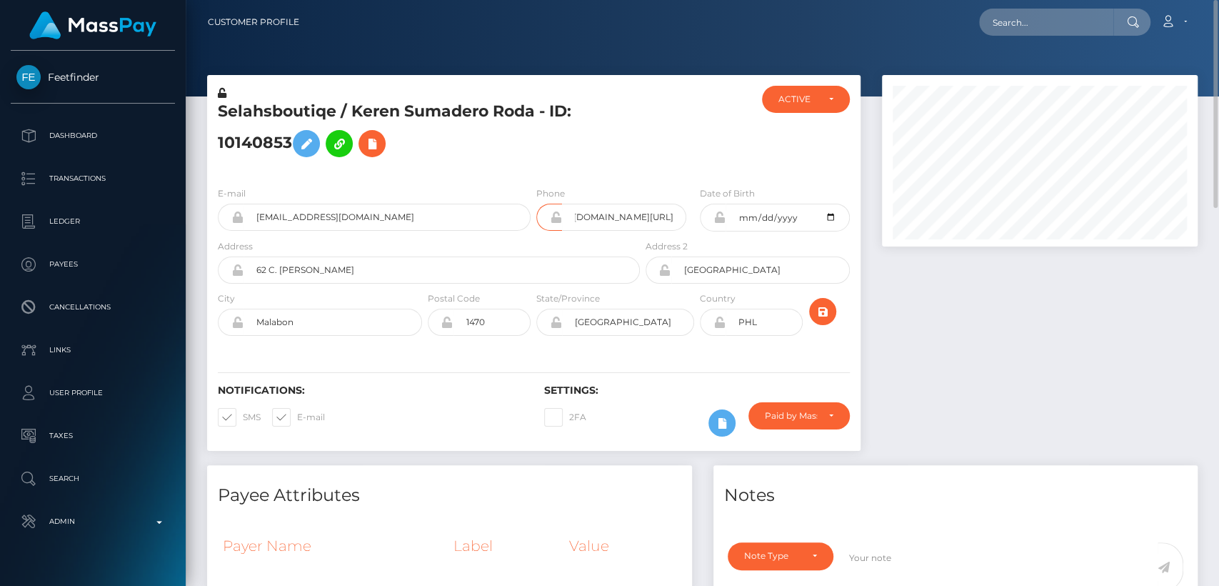
scroll to position [0, 0]
click at [1135, 397] on div at bounding box center [1039, 270] width 337 height 390
click at [613, 224] on input "Please visit this site to activate your account.-- [DOMAIN_NAME][URL]" at bounding box center [624, 217] width 124 height 27
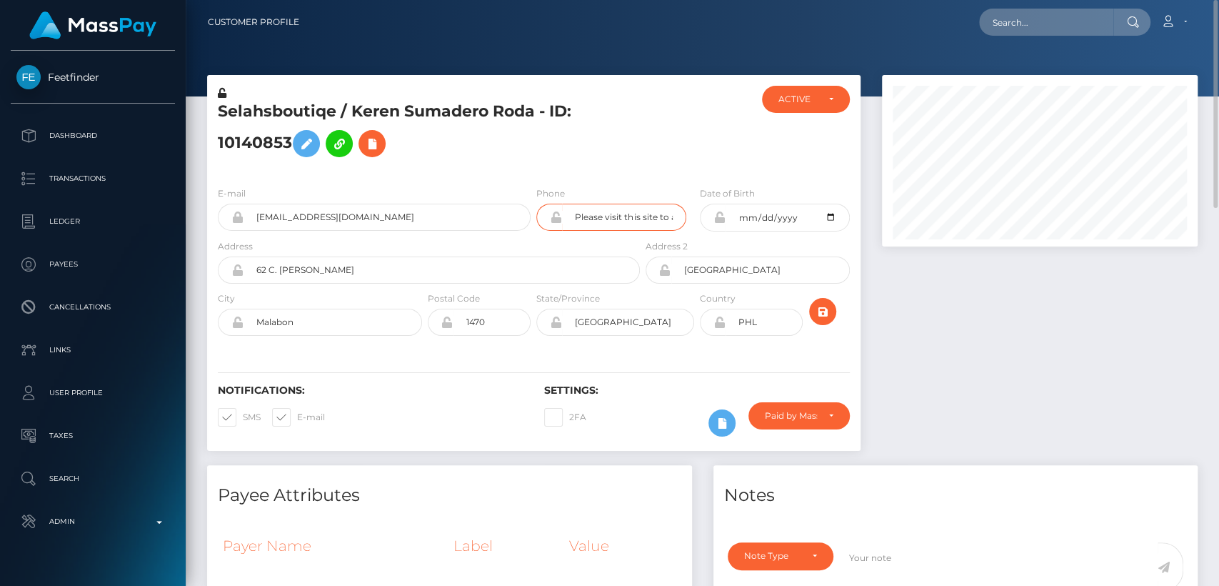
click at [613, 224] on input "Please visit this site to activate your account.-- [DOMAIN_NAME][URL]" at bounding box center [624, 217] width 124 height 27
type input "[PHONE_NUMBER]"
click at [646, 130] on div at bounding box center [697, 130] width 109 height 89
click at [1196, 395] on div at bounding box center [1039, 270] width 337 height 390
